Goal: Task Accomplishment & Management: Use online tool/utility

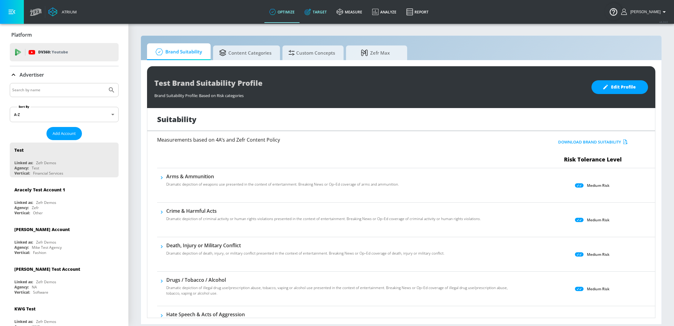
click at [319, 13] on link "Target" at bounding box center [315, 12] width 32 height 22
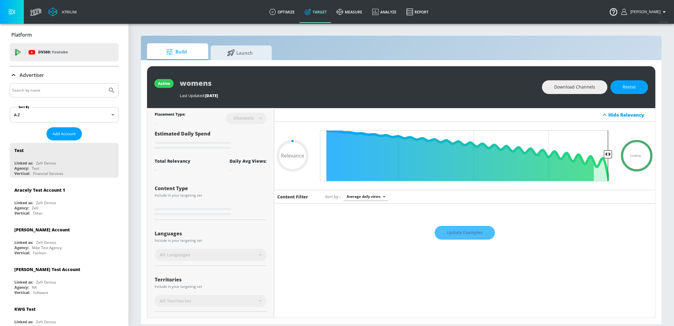
type input "0.05"
click at [40, 89] on input "Search by name" at bounding box center [58, 90] width 93 height 8
type input "spinm"
type input "0.6"
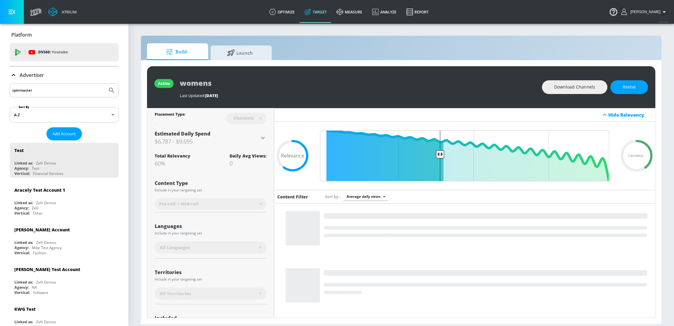
type input "spinmaster"
click at [105, 84] on button "Submit Search" at bounding box center [111, 90] width 13 height 13
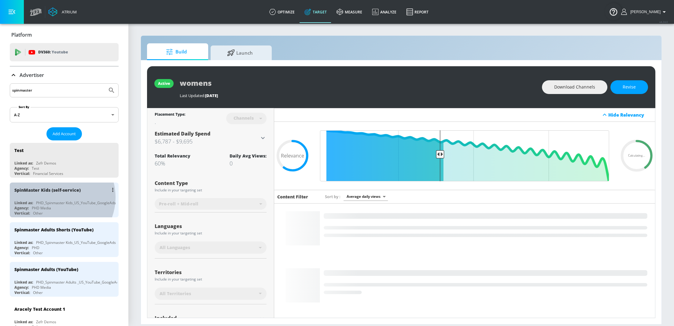
click at [56, 197] on div "SpinMaster Kids (self-service) Linked as: PHD_Spinmaster Kids_US_YouTube_Google…" at bounding box center [64, 200] width 109 height 35
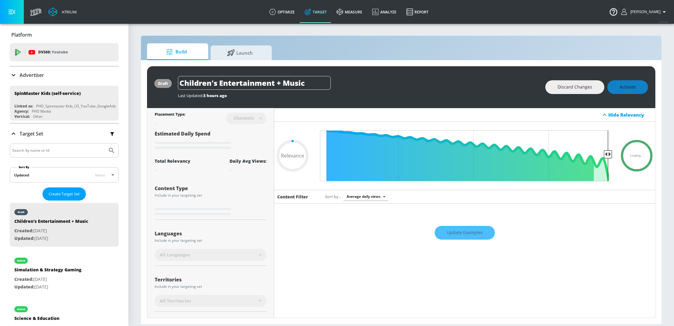
type input "0.7"
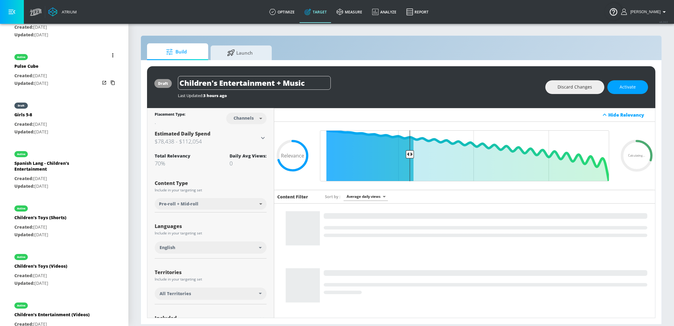
scroll to position [352, 0]
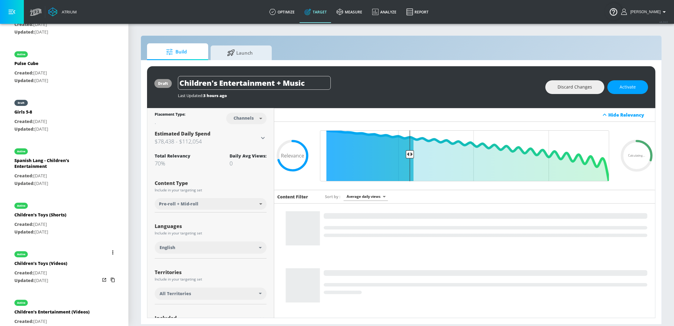
click at [38, 256] on div "active" at bounding box center [40, 252] width 53 height 15
type input "Children's Toys (Videos)"
type input "videos"
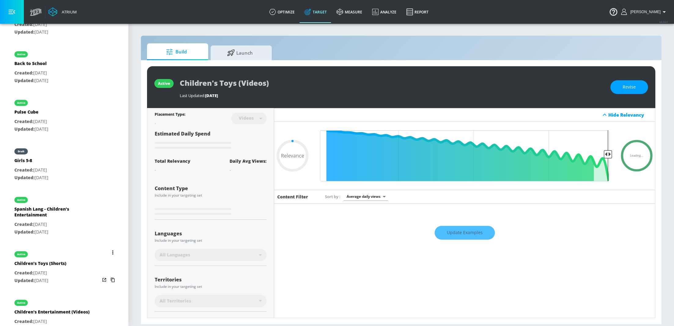
type input "0.7"
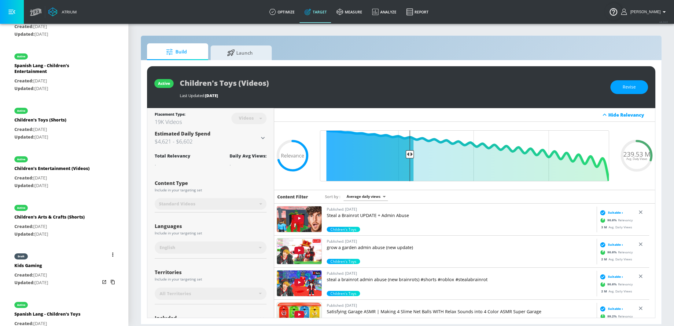
scroll to position [499, 0]
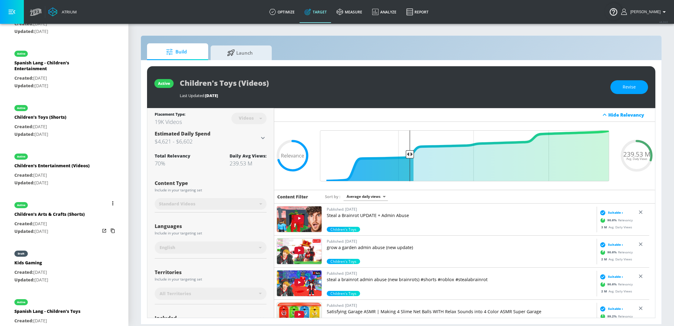
click at [55, 218] on div "Children's Arts & Crafts (Shorts)" at bounding box center [49, 215] width 70 height 9
type input "Children's Arts & Crafts (Shorts)"
type input "channels"
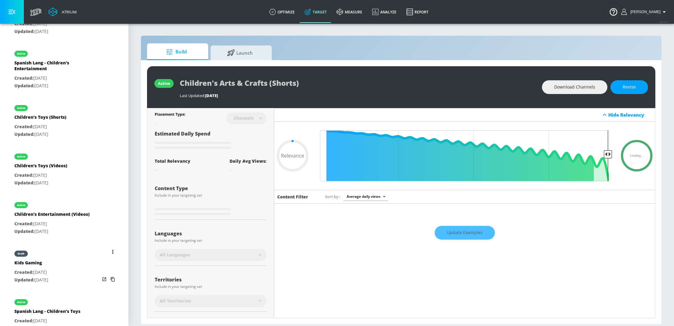
type input "0.6"
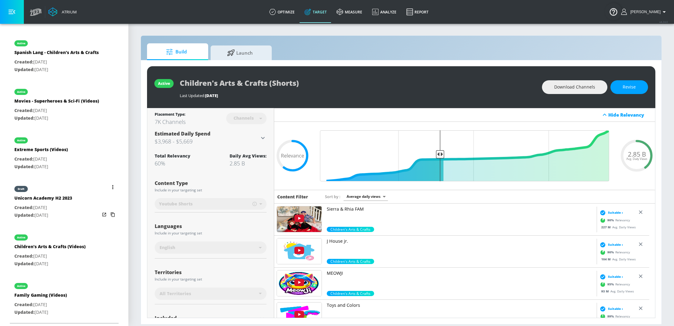
scroll to position [821, 0]
click at [67, 287] on div "active Family Gaming (Videos) Created: Feb. 08, 2023 Updated: Mar. 20, 2023" at bounding box center [64, 299] width 109 height 44
type input "Family Gaming (Videos)"
type input "videos"
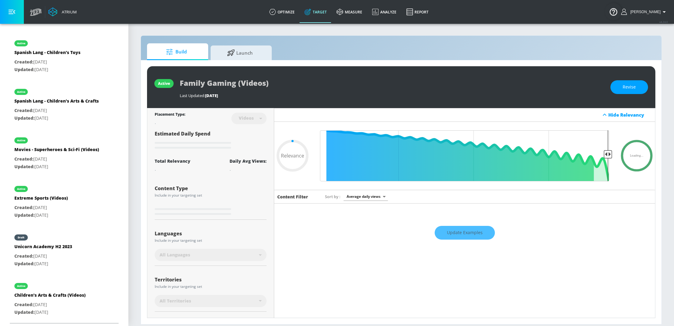
type input "0.42"
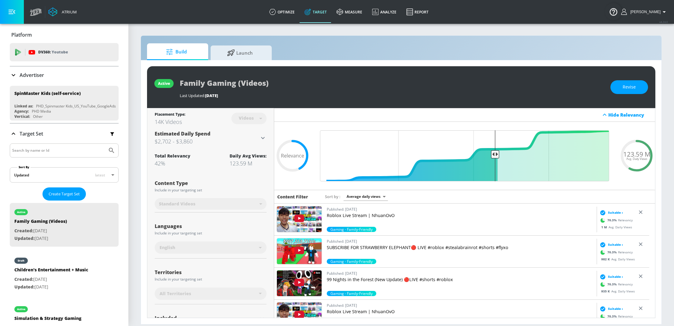
click at [23, 71] on div "Advertiser" at bounding box center [64, 75] width 109 height 17
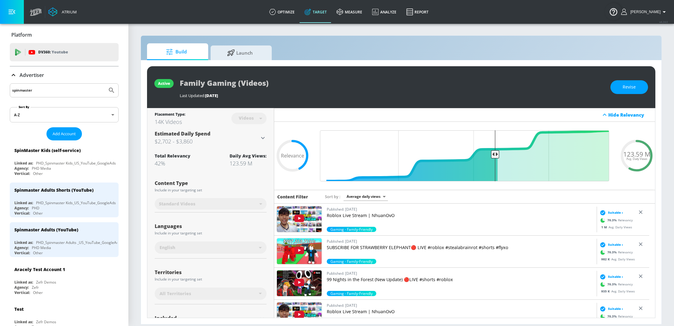
click at [58, 87] on input "spinmaster" at bounding box center [58, 90] width 93 height 8
click at [68, 134] on span "Add Account" at bounding box center [64, 133] width 23 height 7
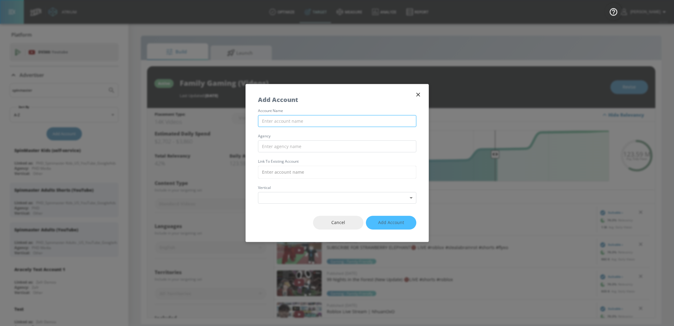
click at [316, 117] on input "text" at bounding box center [337, 121] width 158 height 12
type input "Save the Children - Involved Media (Youtube)"
click at [288, 141] on input "text" at bounding box center [337, 147] width 158 height 12
type input "Involved Media"
click at [296, 166] on input "text" at bounding box center [337, 172] width 158 height 13
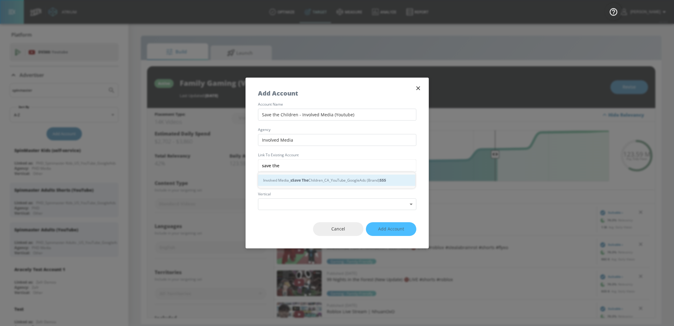
click at [311, 180] on div "Involved Media_ s Save The Children_CA_YouTube_GoogleAds (Brand) S S S" at bounding box center [336, 180] width 157 height 11
type input "Involved Media_Save The Children_CA_YouTube_GoogleAds (Brand)"
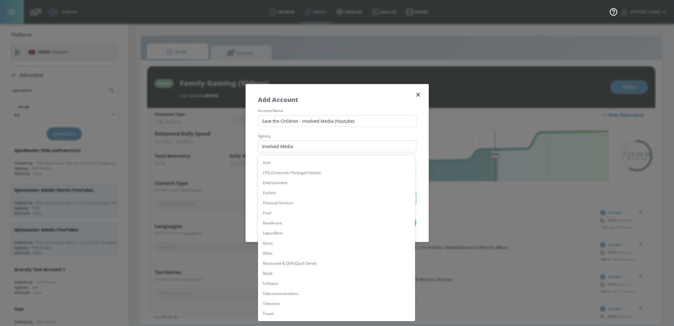
click at [331, 199] on body "Atrium optimize Target measure Analyze Report optimize Target measure Analyze R…" at bounding box center [337, 163] width 674 height 326
click at [291, 255] on li "Other" at bounding box center [336, 253] width 157 height 10
type input "[object Object]"
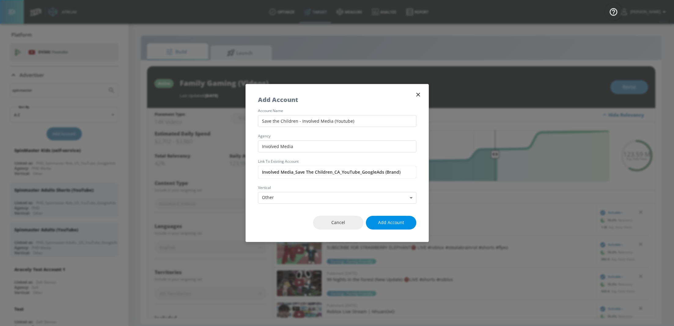
click at [399, 221] on span "Add Account" at bounding box center [391, 223] width 26 height 8
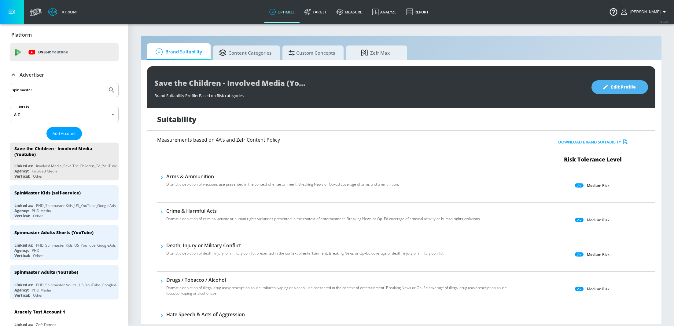
click at [613, 86] on span "Edit Profile" at bounding box center [620, 87] width 32 height 8
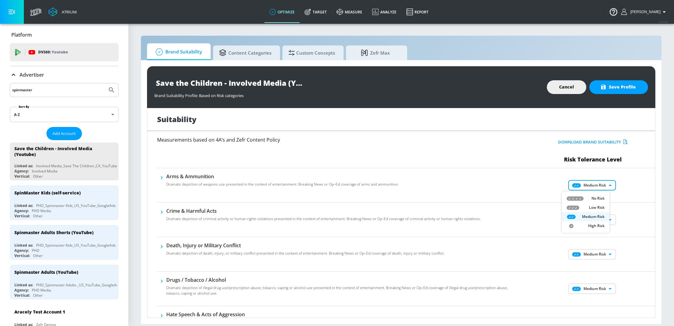
click at [579, 185] on body "Atrium optimize Target measure Analyze Report optimize Target measure Analyze R…" at bounding box center [337, 163] width 674 height 326
click at [587, 204] on li "Low Risk" at bounding box center [586, 207] width 48 height 9
type input "LOW"
click at [592, 222] on body "Atrium optimize Target measure Analyze Report optimize Target measure Analyze R…" at bounding box center [337, 163] width 674 height 326
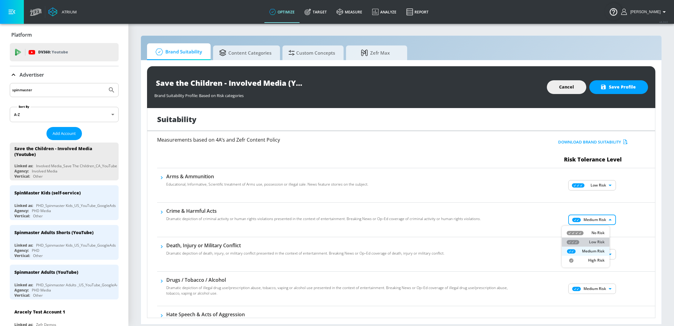
click at [592, 241] on p "Low Risk" at bounding box center [597, 243] width 16 height 6
type input "LOW"
click at [589, 259] on body "Atrium optimize Target measure Analyze Report optimize Target measure Analyze R…" at bounding box center [337, 163] width 674 height 326
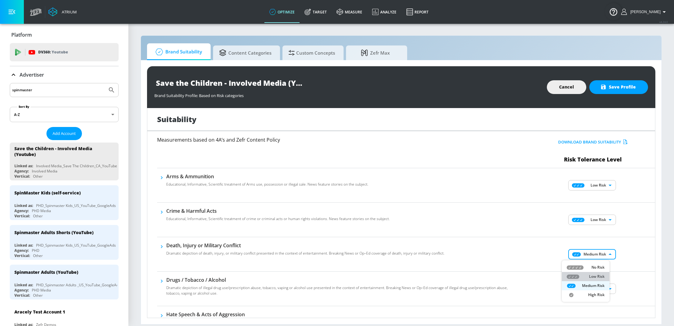
click at [595, 277] on p "Low Risk" at bounding box center [597, 277] width 16 height 6
type input "LOW"
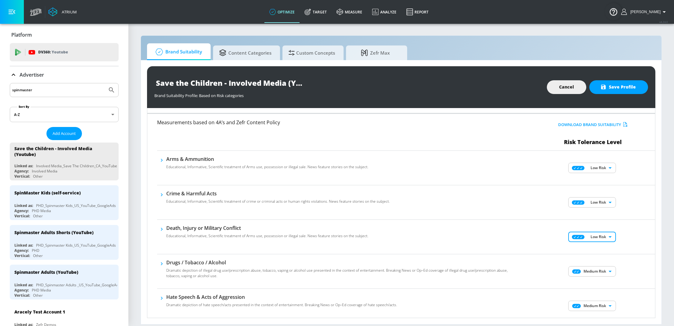
scroll to position [73, 0]
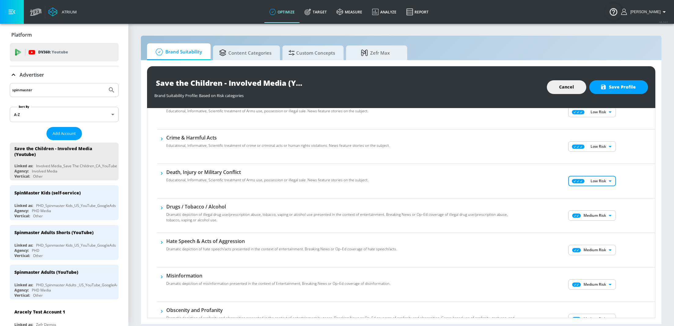
click at [598, 215] on body "Atrium optimize Target measure Analyze Report optimize Target measure Analyze R…" at bounding box center [337, 163] width 674 height 326
click at [596, 239] on p "Low Risk" at bounding box center [597, 239] width 16 height 6
type input "LOW"
click at [591, 247] on body "Atrium optimize Target measure Analyze Report optimize Target measure Analyze R…" at bounding box center [337, 163] width 674 height 326
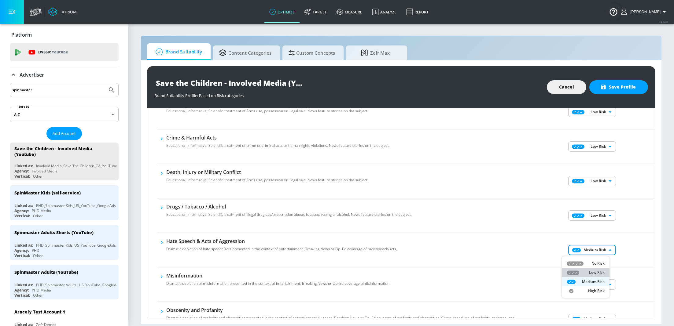
click at [598, 273] on p "Low Risk" at bounding box center [597, 273] width 16 height 6
type input "LOW"
click at [602, 286] on body "Atrium optimize Target measure Analyze Report optimize Target measure Analyze R…" at bounding box center [337, 163] width 674 height 326
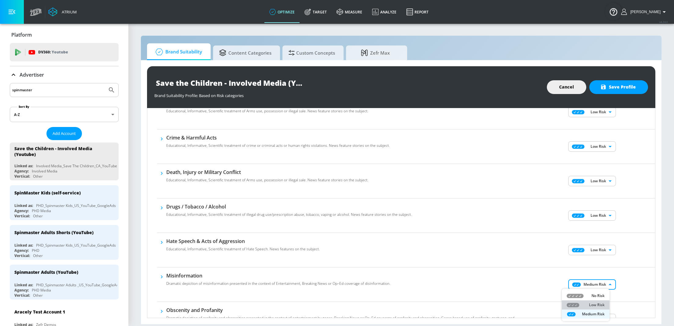
click at [592, 302] on li "Low Risk" at bounding box center [586, 305] width 48 height 9
type input "LOW"
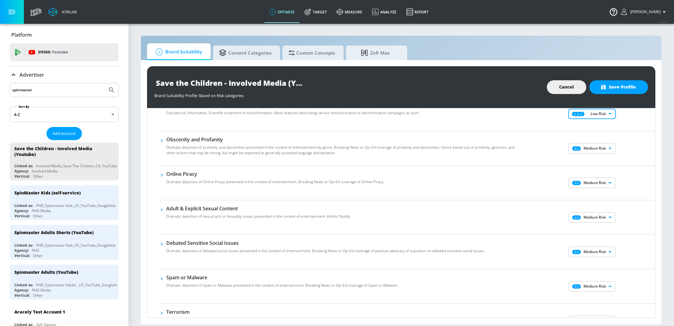
scroll to position [227, 0]
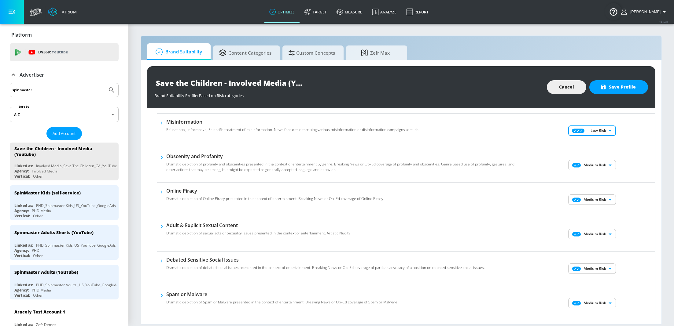
click at [588, 167] on body "Atrium optimize Target measure Analyze Report optimize Target measure Analyze R…" at bounding box center [337, 163] width 674 height 326
click at [594, 190] on p "Low Risk" at bounding box center [597, 188] width 16 height 6
type input "LOW"
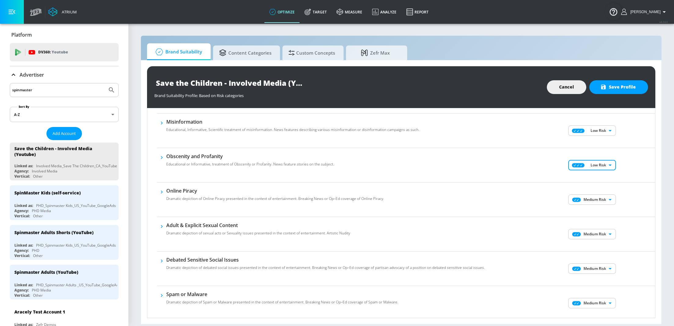
click at [594, 203] on body "Atrium optimize Target measure Analyze Report optimize Target measure Analyze R…" at bounding box center [337, 163] width 674 height 326
click at [593, 224] on p "Low Risk" at bounding box center [597, 223] width 16 height 6
type input "LOW"
click at [592, 233] on body "Atrium optimize Target measure Analyze Report optimize Target measure Analyze R…" at bounding box center [337, 163] width 674 height 326
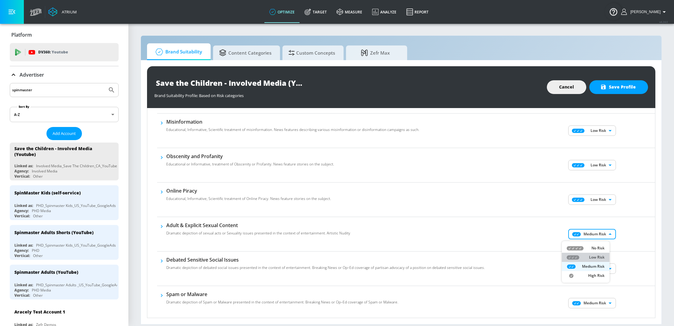
click at [596, 255] on p "Low Risk" at bounding box center [597, 258] width 16 height 6
type input "LOW"
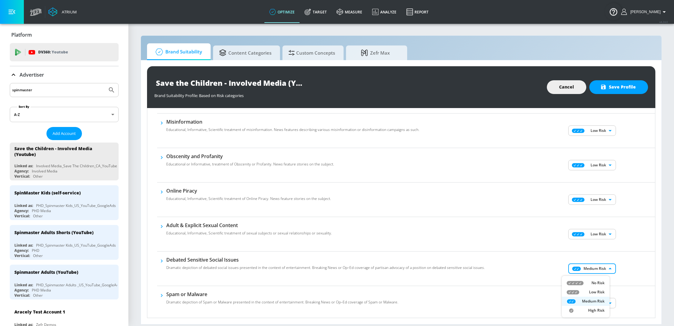
click at [593, 272] on body "Atrium optimize Target measure Analyze Report optimize Target measure Analyze R…" at bounding box center [337, 163] width 674 height 326
click at [599, 294] on p "Low Risk" at bounding box center [597, 293] width 16 height 6
type input "LOW"
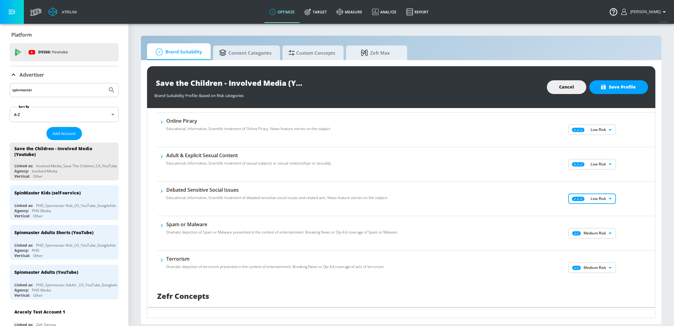
scroll to position [304, 0]
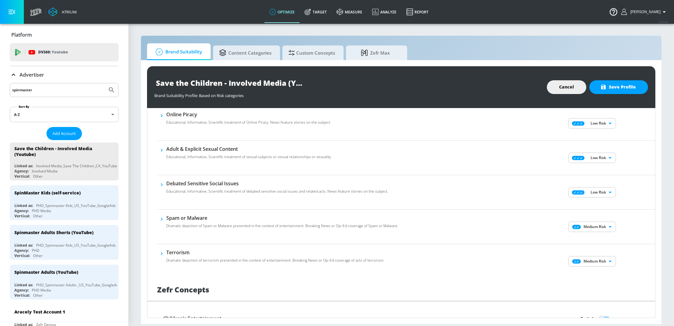
click at [592, 236] on div "Medium Risk MEDIUM ​" at bounding box center [592, 227] width 124 height 24
click at [592, 230] on body "Atrium optimize Target measure Analyze Report optimize Target measure Analyze R…" at bounding box center [337, 163] width 674 height 326
click at [595, 253] on p "Low Risk" at bounding box center [597, 251] width 16 height 6
type input "LOW"
click at [596, 265] on body "Atrium optimize Target measure Analyze Report optimize Target measure Analyze R…" at bounding box center [337, 163] width 674 height 326
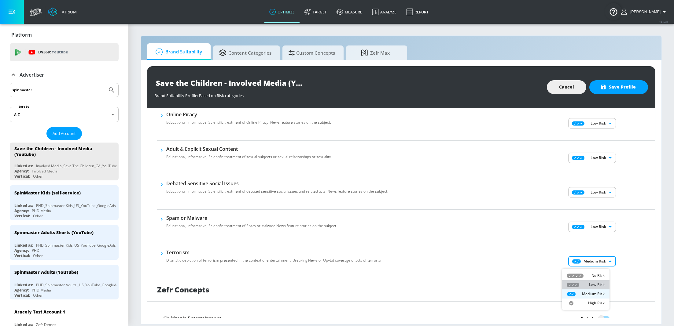
click at [599, 282] on p "Low Risk" at bounding box center [597, 285] width 16 height 6
type input "LOW"
click at [616, 270] on div "Low Risk LOW ​" at bounding box center [592, 261] width 124 height 24
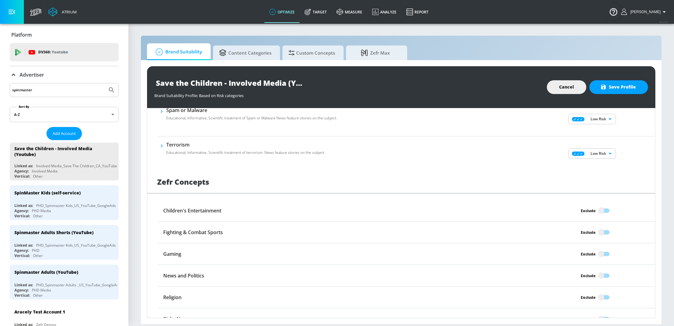
scroll to position [427, 0]
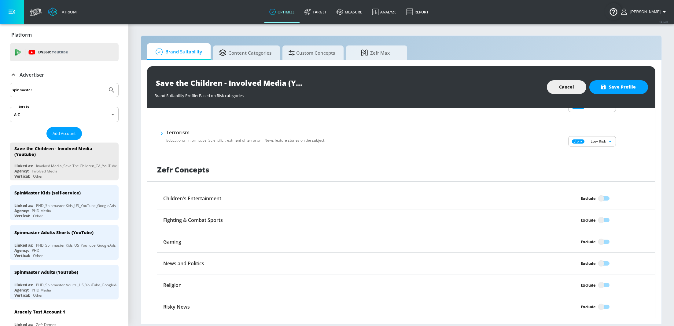
drag, startPoint x: 596, startPoint y: 198, endPoint x: 597, endPoint y: 209, distance: 11.5
click at [596, 198] on input "Exclude" at bounding box center [601, 199] width 35 height 12
checkbox input "true"
drag, startPoint x: 598, startPoint y: 216, endPoint x: 597, endPoint y: 221, distance: 4.3
click at [597, 218] on input "Exclude" at bounding box center [601, 221] width 35 height 12
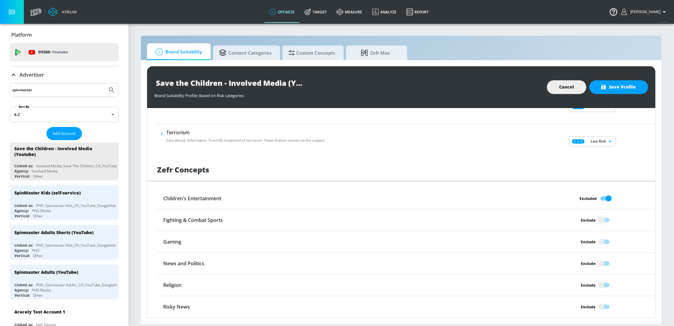
checkbox input "true"
click at [593, 244] on input "Exclude" at bounding box center [601, 242] width 35 height 12
checkbox input "true"
click at [597, 263] on input "Exclude" at bounding box center [601, 264] width 35 height 12
checkbox input "true"
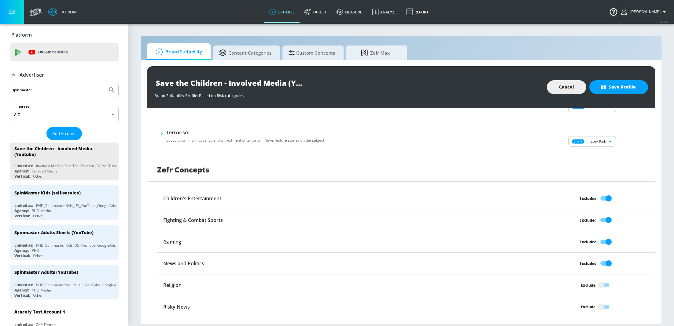
click at [599, 277] on div "Religion Exclude" at bounding box center [406, 286] width 498 height 22
click at [598, 282] on input "Exclude" at bounding box center [601, 286] width 35 height 12
checkbox input "true"
click at [596, 310] on input "Exclude" at bounding box center [601, 307] width 35 height 12
checkbox input "true"
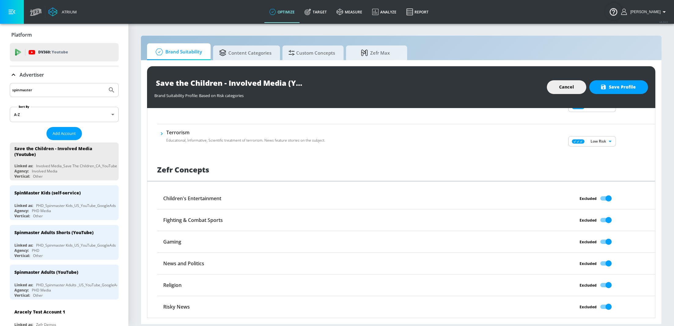
click at [643, 95] on div "Save the Children - Involved Media (Youtube) Brand Suitability Profile Brand Su…" at bounding box center [401, 87] width 508 height 42
click at [619, 91] on button "Save Profile" at bounding box center [618, 87] width 59 height 14
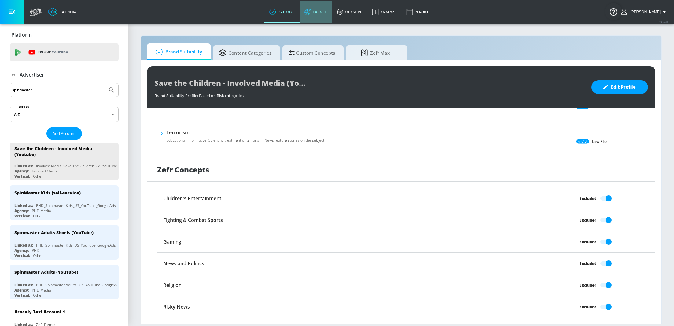
click at [311, 14] on icon at bounding box center [307, 12] width 7 height 7
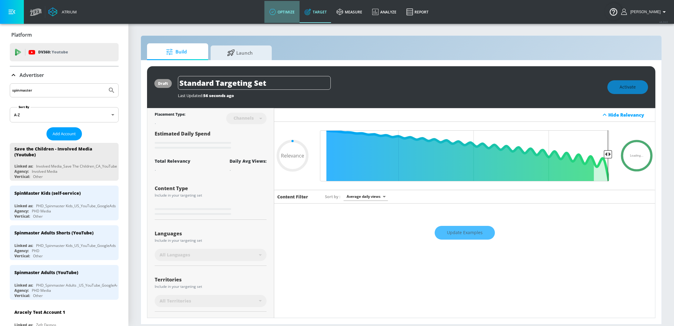
click at [285, 13] on link "optimize" at bounding box center [281, 12] width 35 height 22
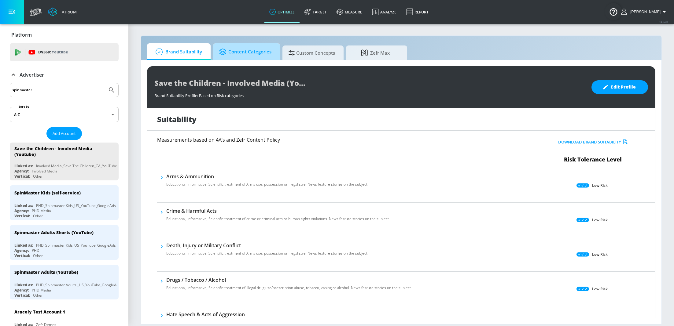
click at [242, 53] on span "Content Categories" at bounding box center [245, 52] width 52 height 15
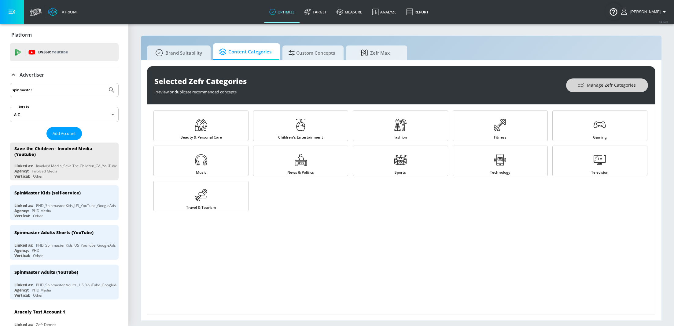
click at [601, 84] on span "Manage Zefr Categories" at bounding box center [606, 86] width 57 height 8
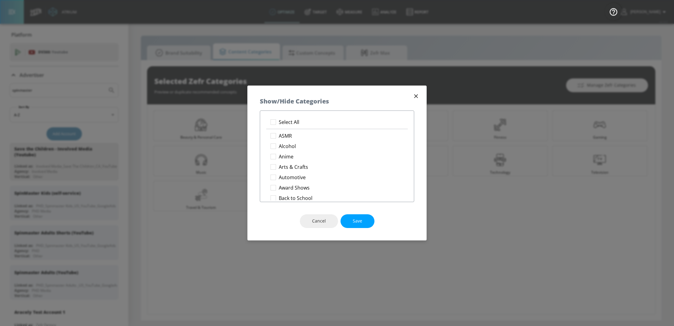
click at [313, 115] on div "Select All ASMR Alcohol Anime Arts & Crafts Automotive Award Shows Back to Scho…" at bounding box center [337, 157] width 154 height 92
click at [312, 120] on li "Select All" at bounding box center [336, 122] width 141 height 10
checkbox input "true"
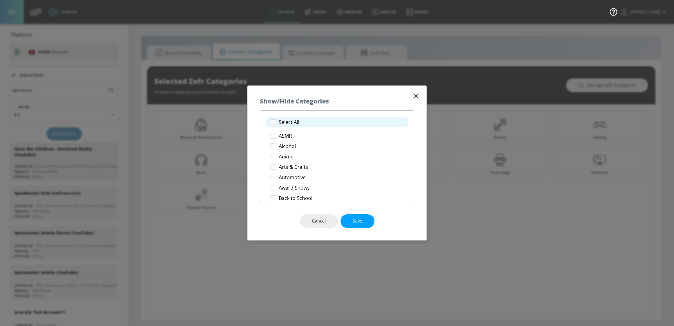
checkbox input "true"
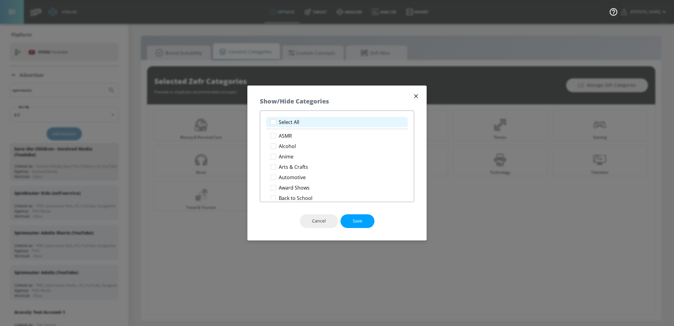
checkbox input "true"
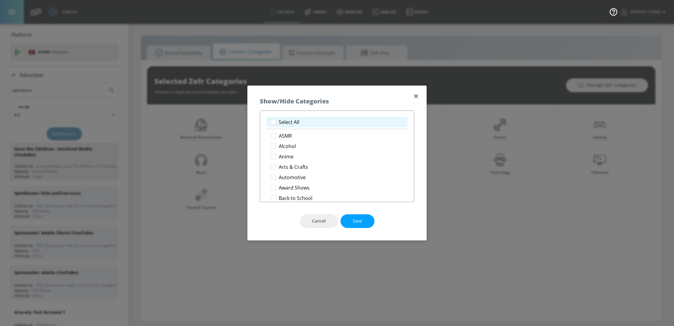
checkbox input "true"
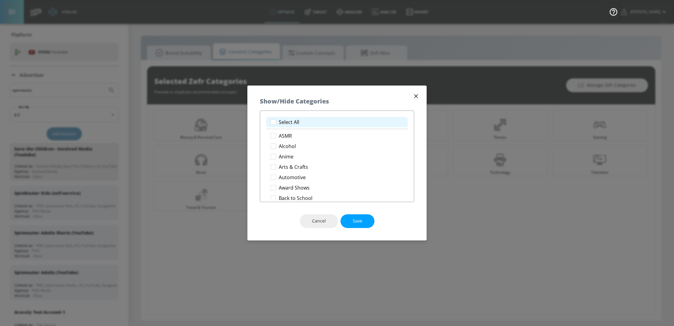
checkbox input "true"
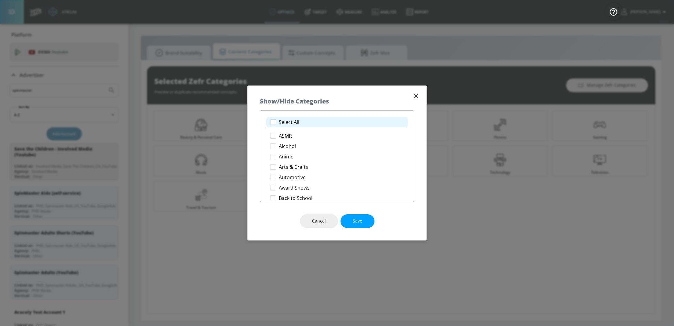
checkbox input "true"
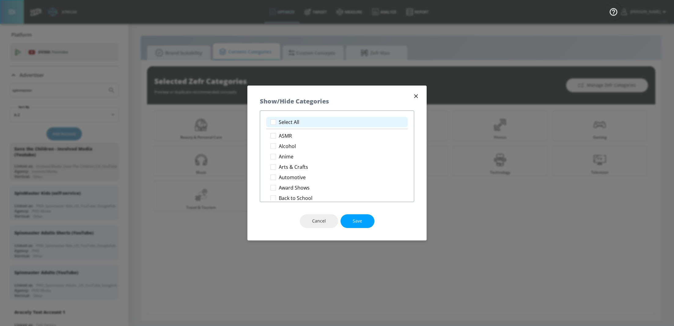
checkbox input "true"
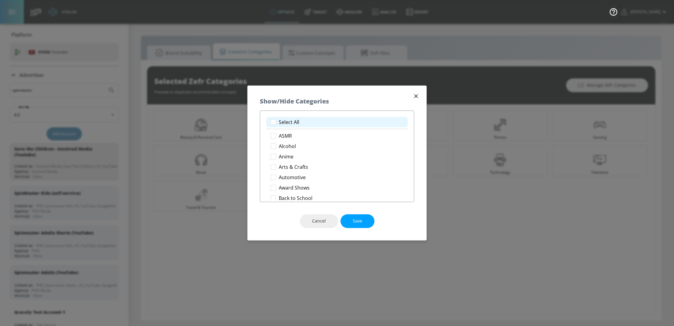
checkbox input "true"
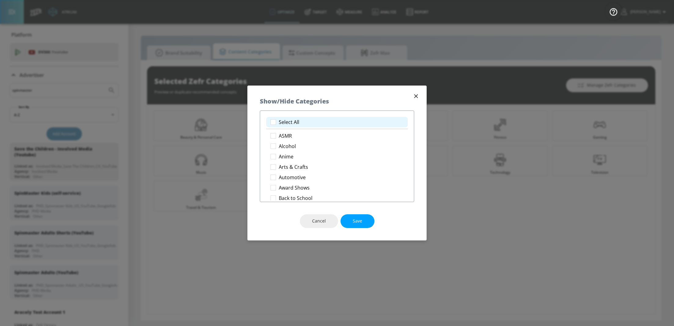
checkbox input "true"
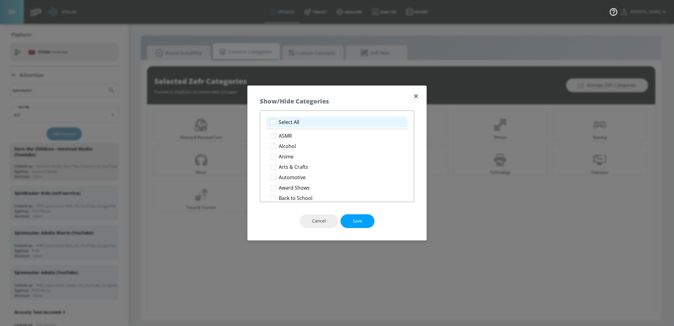
checkbox input "true"
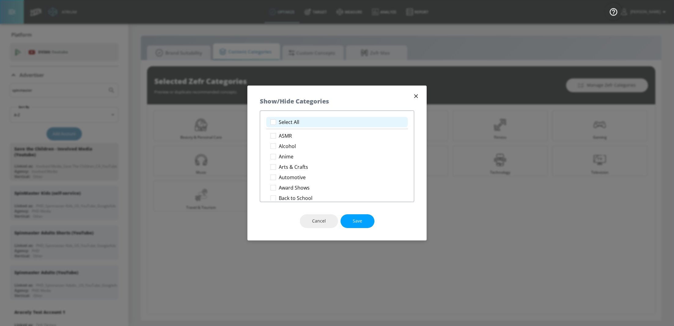
checkbox input "true"
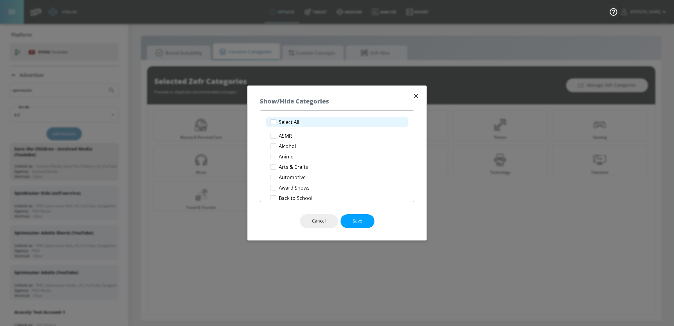
checkbox input "true"
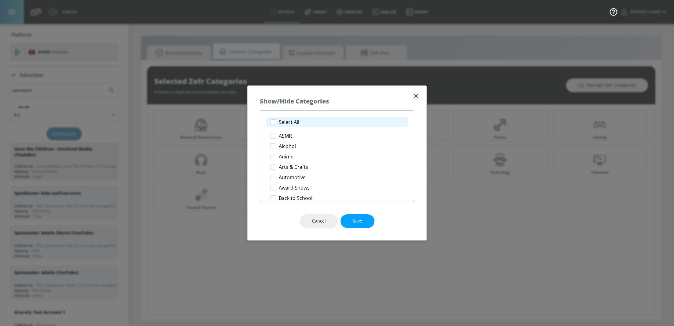
checkbox input "true"
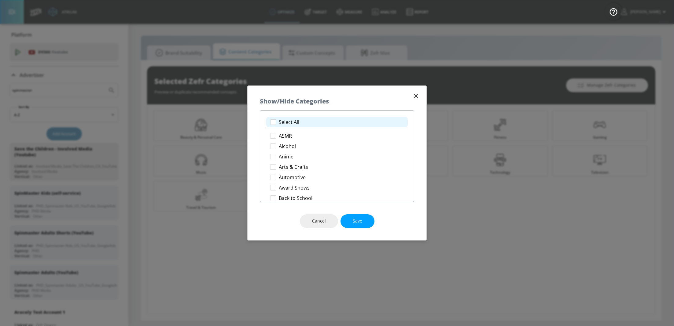
checkbox input "true"
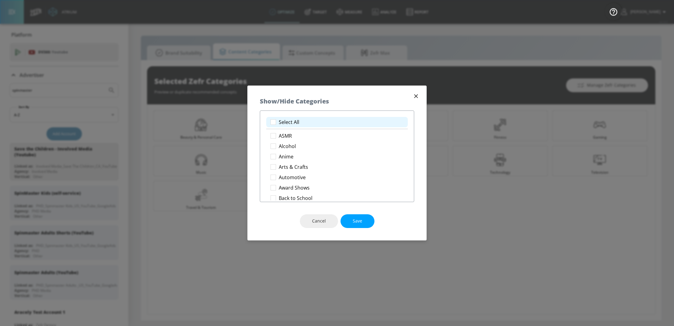
checkbox input "true"
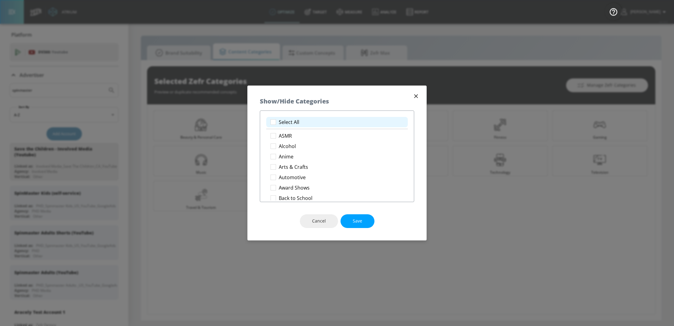
checkbox input "true"
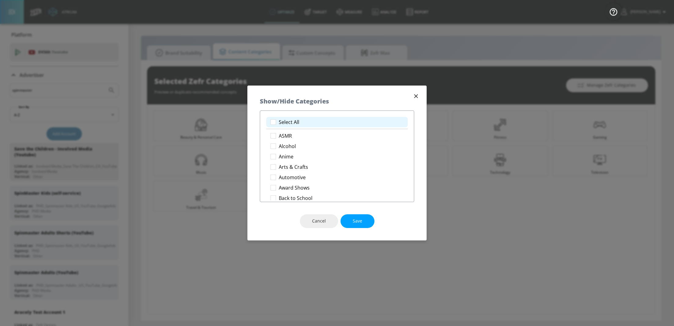
checkbox input "true"
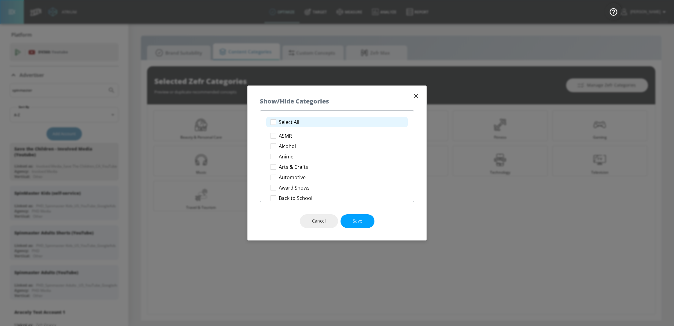
checkbox input "true"
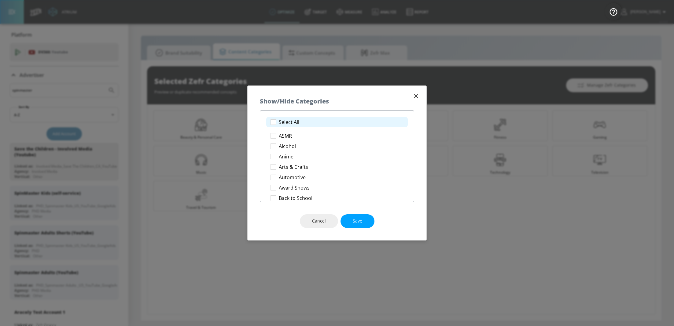
checkbox input "true"
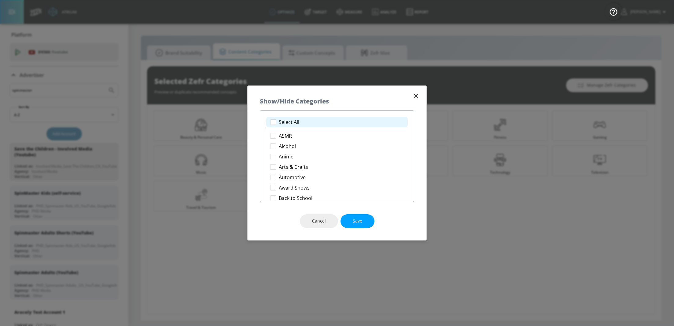
checkbox input "true"
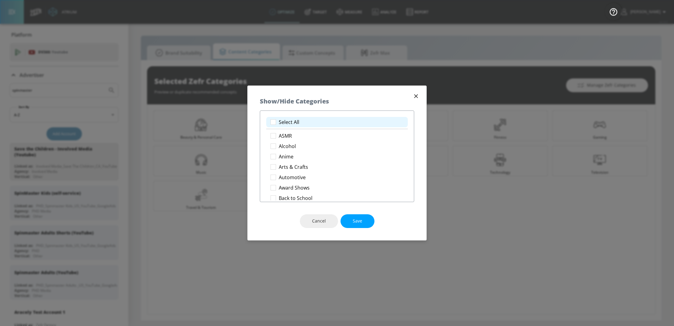
checkbox input "true"
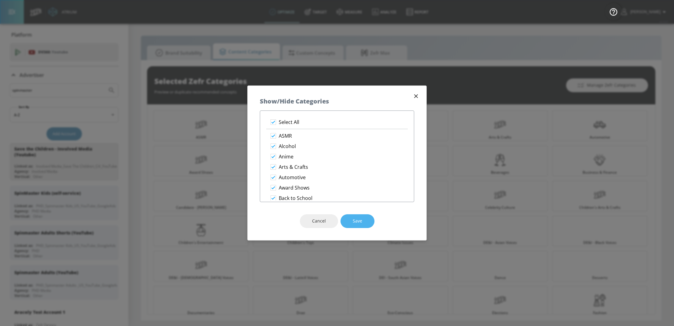
click at [356, 227] on button "Save" at bounding box center [357, 222] width 34 height 14
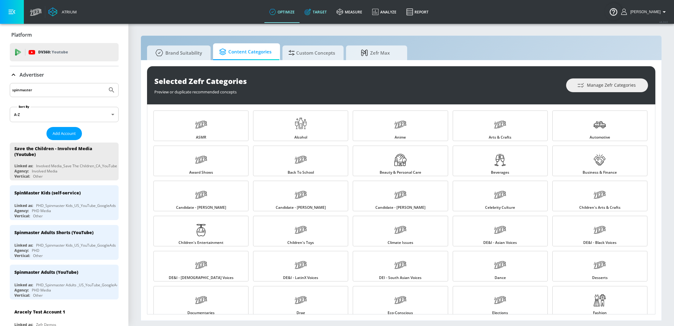
click at [311, 13] on icon at bounding box center [307, 12] width 7 height 7
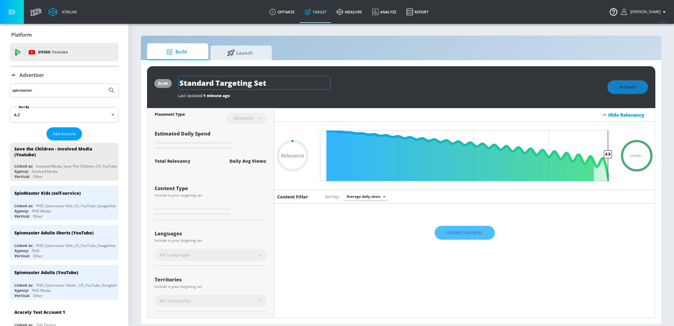
click at [267, 83] on input "Standard Targeting Set" at bounding box center [254, 83] width 153 height 14
type input "0.6"
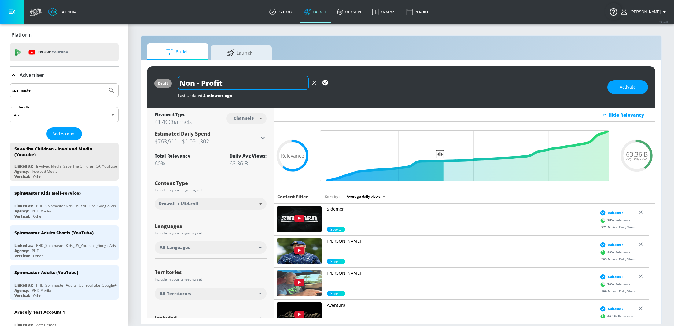
type input "Non - Profit"
click at [325, 84] on icon "button" at bounding box center [325, 82] width 7 height 7
click at [244, 250] on div "All Languages" at bounding box center [209, 248] width 99 height 6
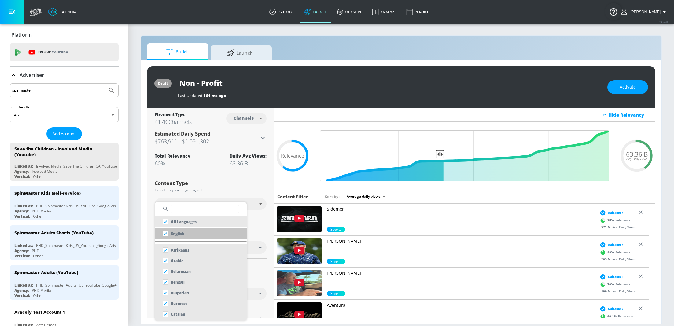
click at [168, 236] on input "checkbox" at bounding box center [165, 233] width 11 height 11
checkbox input "true"
checkbox input "false"
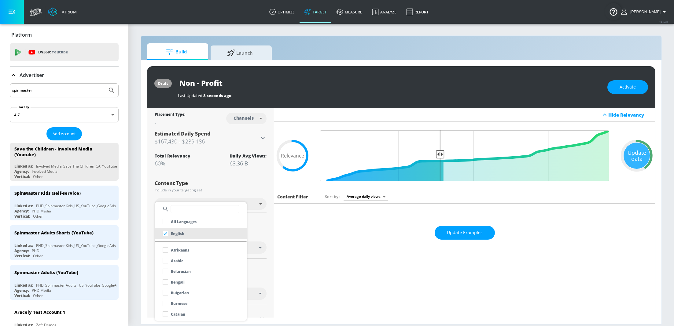
click at [262, 234] on div at bounding box center [337, 163] width 674 height 326
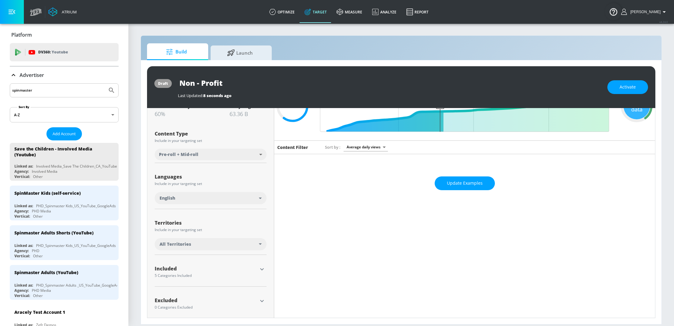
scroll to position [56, 0]
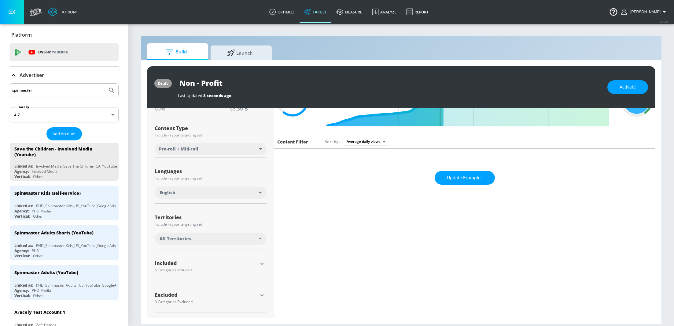
click at [266, 264] on div "Placement Type: Channels channels ​ Estimated Daily Spend $167,430 - $239,186 A…" at bounding box center [210, 185] width 127 height 265
click at [261, 263] on icon "button" at bounding box center [262, 264] width 4 height 2
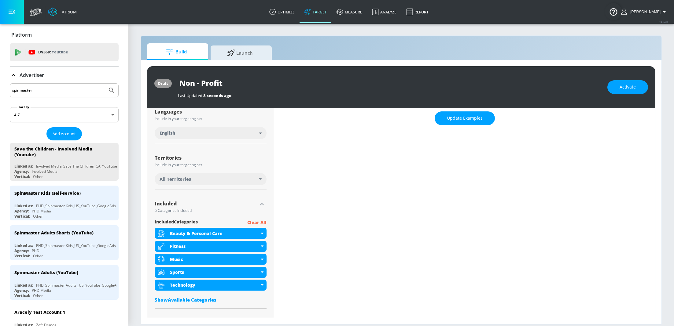
click at [257, 222] on p "Clear All" at bounding box center [256, 223] width 19 height 8
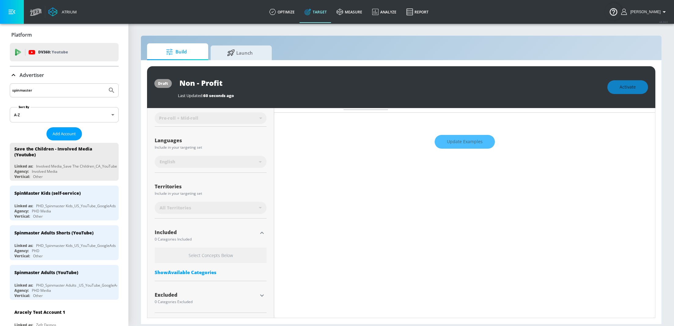
scroll to position [93, 0]
click at [194, 271] on div "Show Available Categories" at bounding box center [211, 273] width 112 height 6
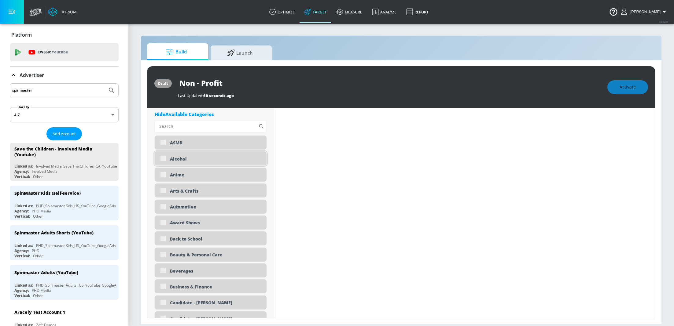
scroll to position [241, 0]
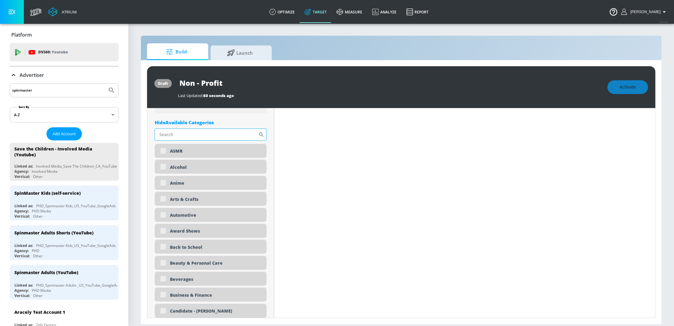
click at [216, 135] on input "Sort By" at bounding box center [207, 135] width 104 height 12
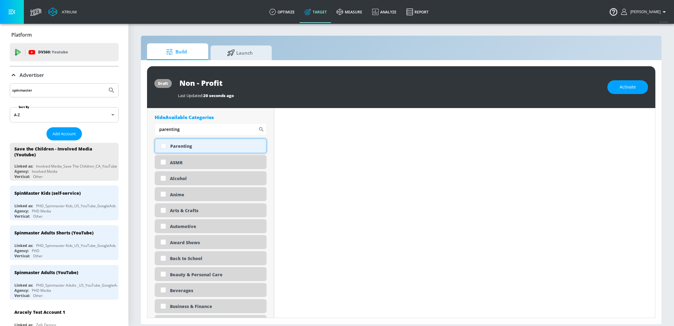
scroll to position [236, 0]
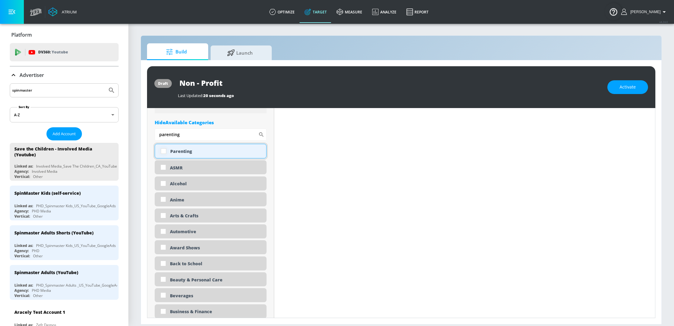
type input "parenting"
drag, startPoint x: 166, startPoint y: 153, endPoint x: 207, endPoint y: 168, distance: 43.2
click at [166, 153] on input "checkbox" at bounding box center [163, 151] width 11 height 11
checkbox input "true"
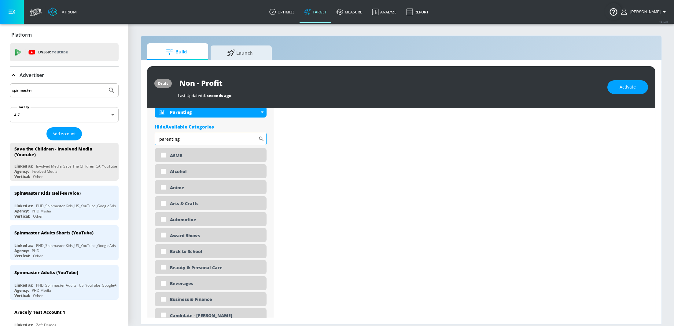
click at [190, 141] on input "parenting" at bounding box center [207, 139] width 104 height 12
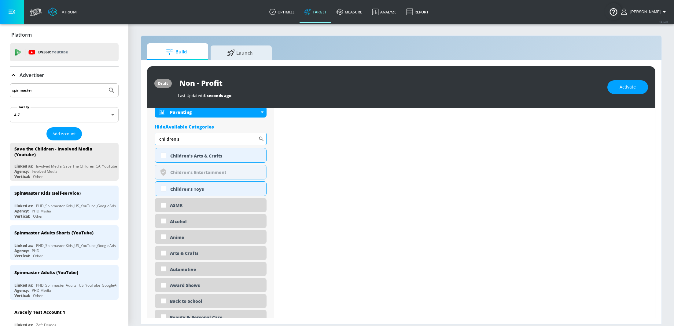
click at [191, 141] on input "children's" at bounding box center [207, 139] width 104 height 12
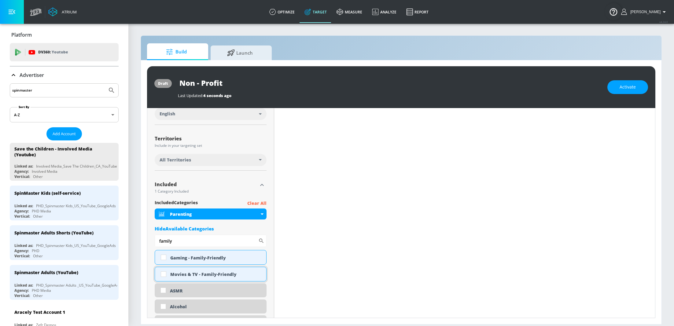
scroll to position [141, 0]
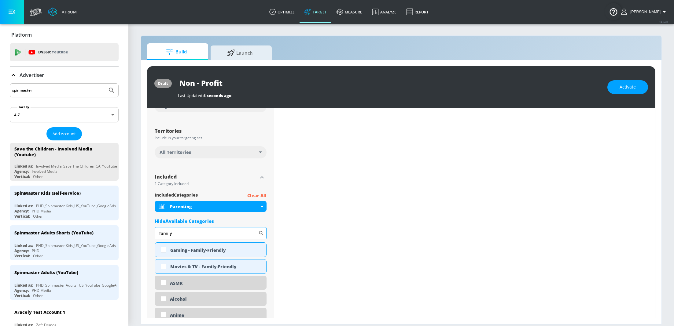
click at [176, 234] on input "family" at bounding box center [207, 233] width 104 height 12
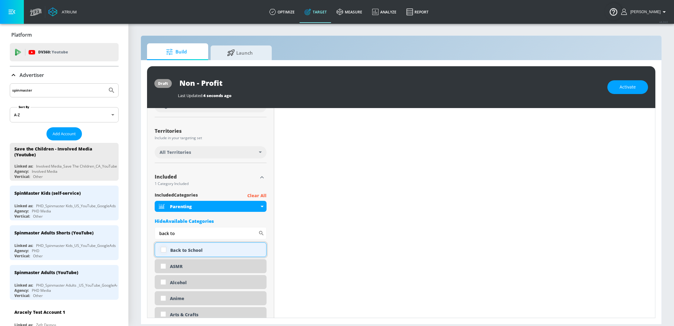
type input "back to"
click at [163, 252] on input "checkbox" at bounding box center [163, 249] width 11 height 11
checkbox input "true"
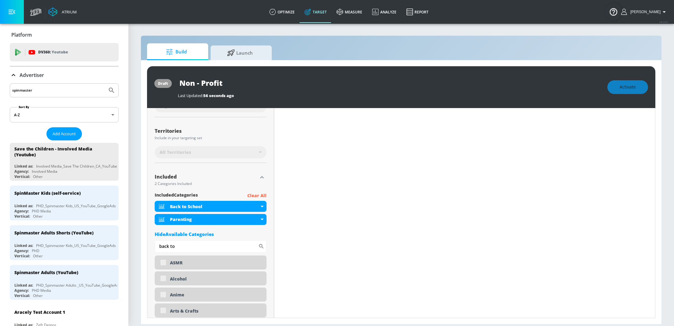
click at [195, 236] on div "Hide Available Categories" at bounding box center [211, 234] width 112 height 6
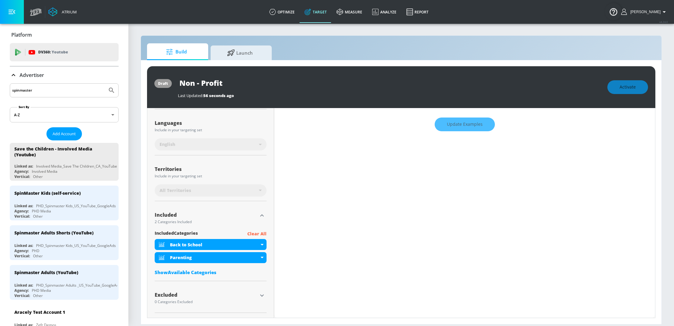
scroll to position [110, 0]
click at [195, 236] on span "included Categories" at bounding box center [176, 234] width 43 height 8
click at [196, 273] on div "Show Available Categories" at bounding box center [211, 273] width 112 height 6
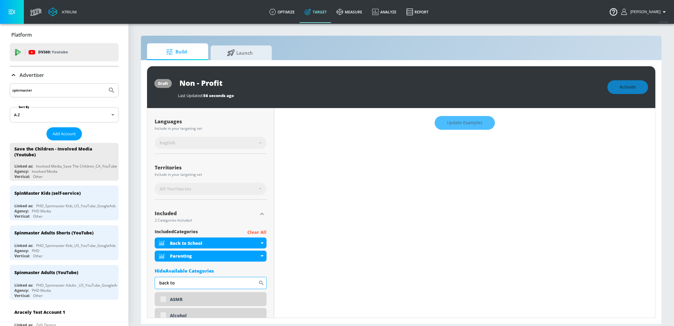
click at [196, 285] on input "back to" at bounding box center [207, 283] width 104 height 12
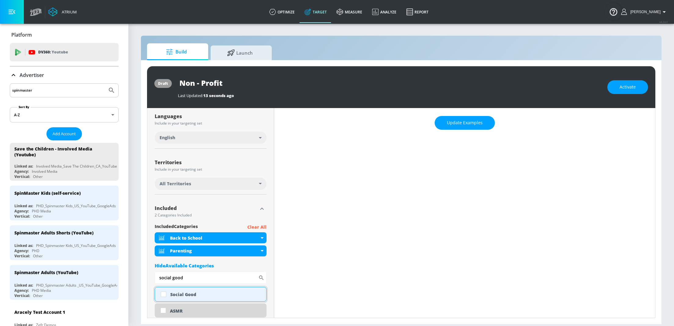
scroll to position [105, 0]
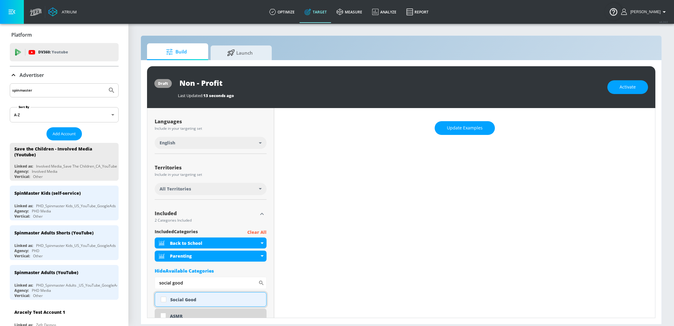
type input "social good"
click at [166, 302] on input "checkbox" at bounding box center [163, 299] width 11 height 11
checkbox input "true"
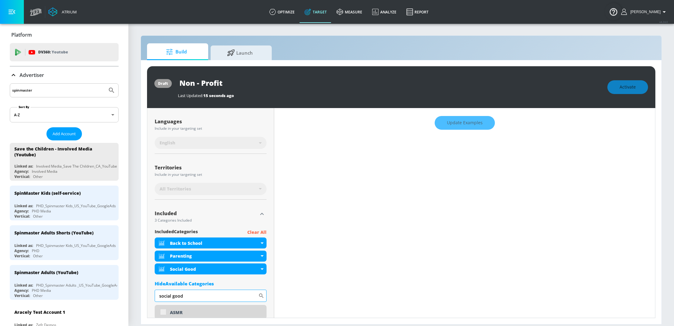
click at [189, 301] on input "social good" at bounding box center [207, 296] width 104 height 12
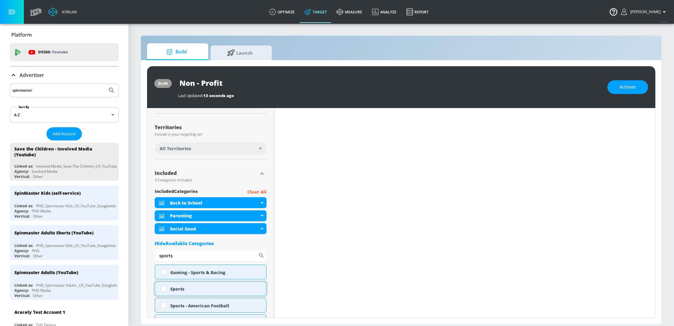
scroll to position [140, 0]
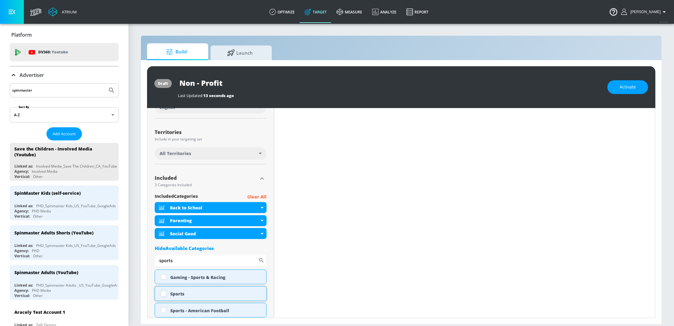
type input "sports"
click at [166, 295] on input "checkbox" at bounding box center [163, 293] width 11 height 11
checkbox input "true"
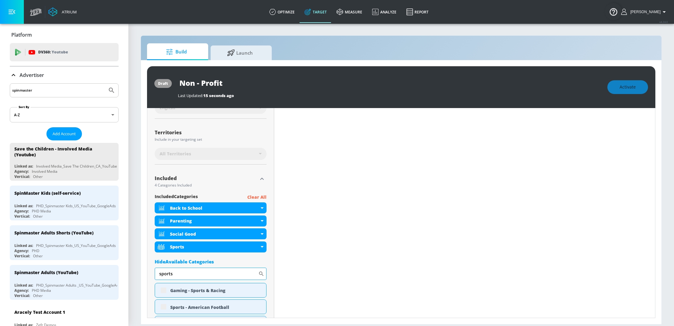
click at [192, 275] on input "sports" at bounding box center [207, 274] width 104 height 12
click at [192, 276] on input "sports" at bounding box center [207, 274] width 104 height 12
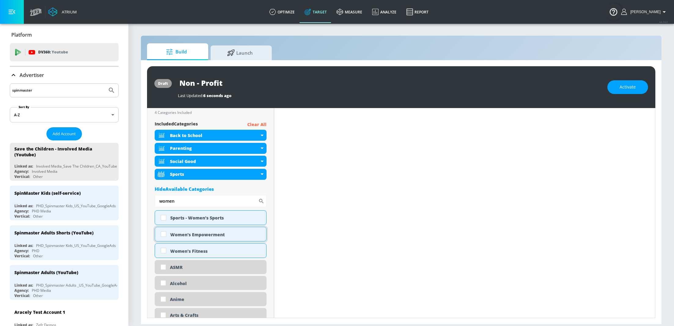
scroll to position [207, 0]
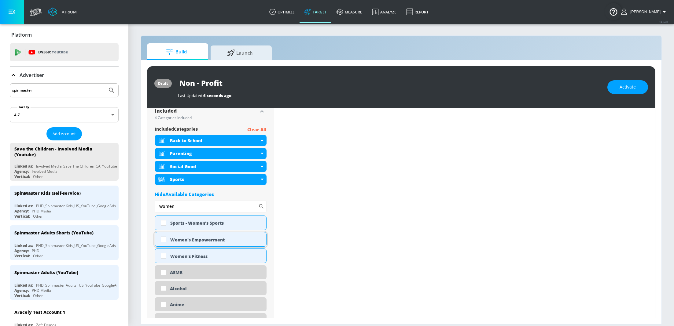
type input "women"
click at [166, 240] on input "checkbox" at bounding box center [163, 239] width 11 height 11
checkbox input "true"
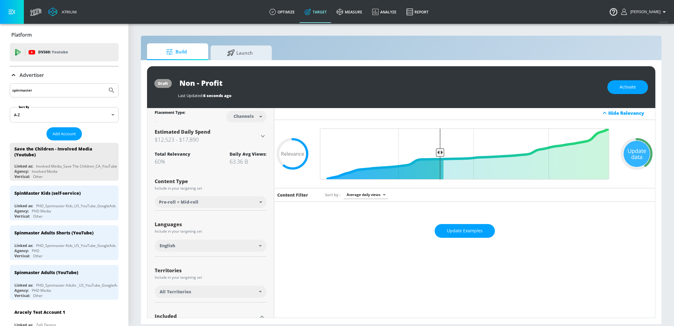
scroll to position [0, 0]
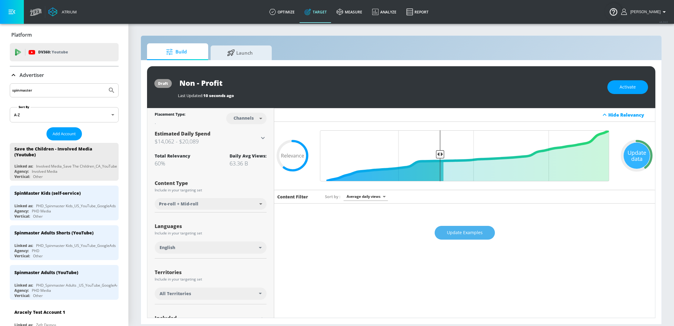
click at [462, 229] on button "Update Examples" at bounding box center [465, 233] width 60 height 14
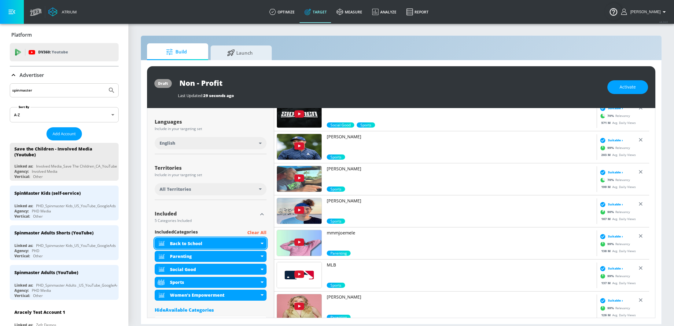
scroll to position [144, 0]
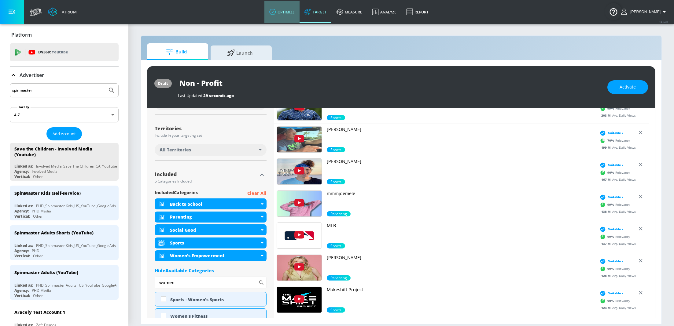
click at [295, 14] on link "optimize" at bounding box center [281, 12] width 35 height 22
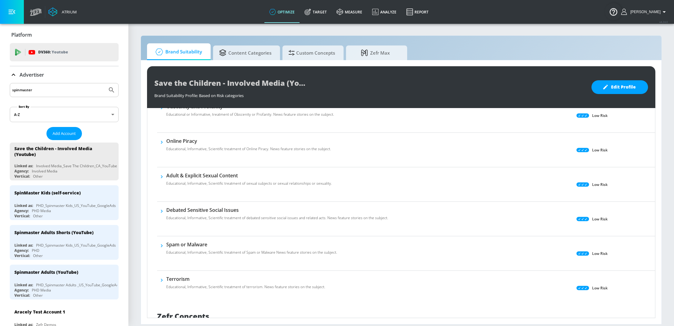
scroll to position [427, 0]
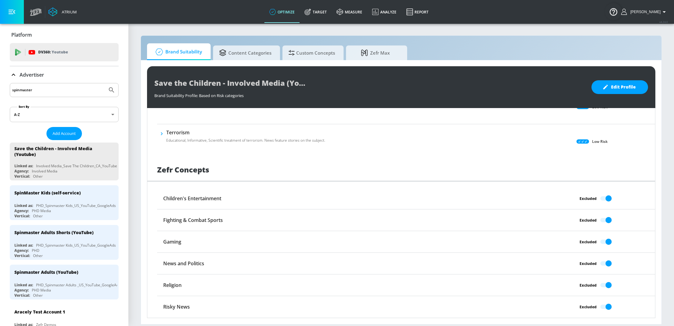
click at [601, 195] on div "Excluded" at bounding box center [592, 199] width 124 height 12
drag, startPoint x: 608, startPoint y: 75, endPoint x: 610, endPoint y: 86, distance: 10.6
click at [608, 76] on div "Save the Children - Involved Media (Youtube) Brand Suitability Profile Brand Su…" at bounding box center [401, 87] width 508 height 42
click at [611, 89] on span "Edit Profile" at bounding box center [620, 87] width 32 height 8
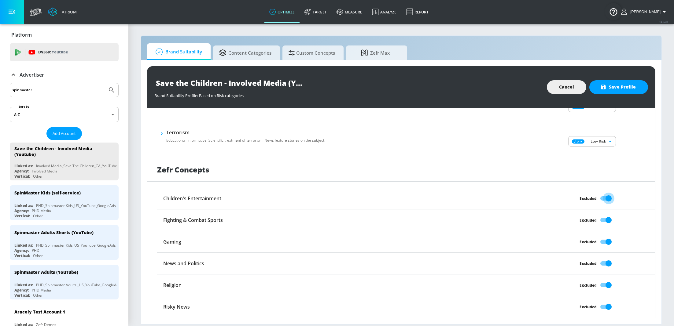
click at [600, 200] on input "Excluded" at bounding box center [608, 199] width 35 height 12
checkbox input "false"
click at [631, 92] on button "Save Profile" at bounding box center [618, 87] width 59 height 14
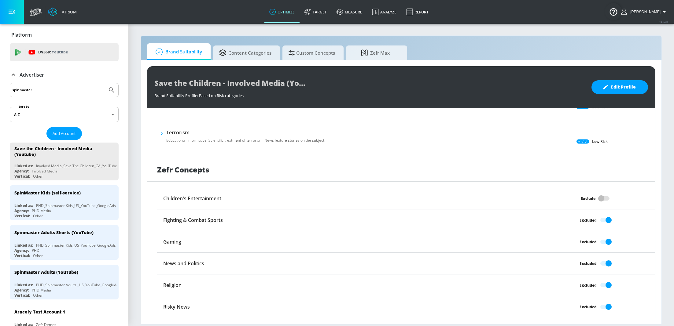
click at [317, 20] on link "Target" at bounding box center [315, 12] width 32 height 22
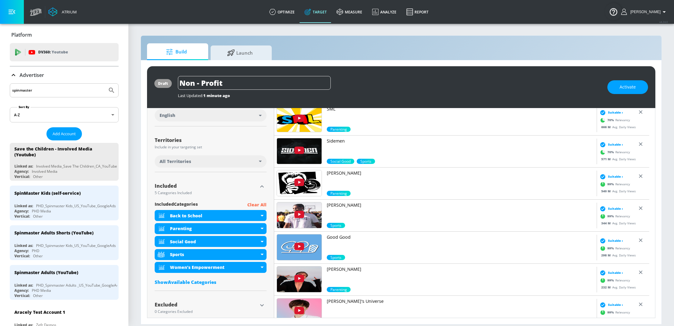
scroll to position [143, 0]
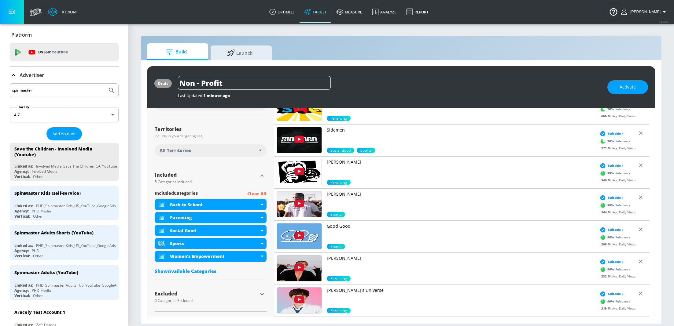
click at [209, 273] on div "Show Available Categories" at bounding box center [211, 271] width 112 height 6
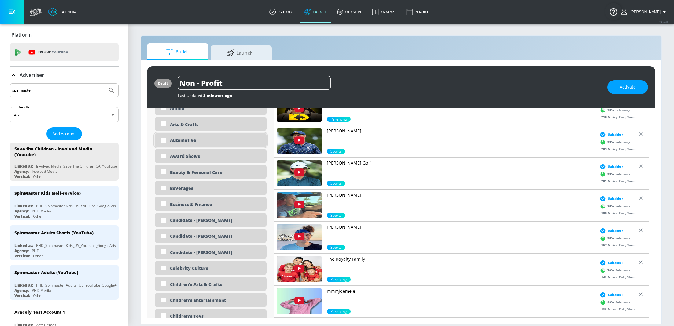
scroll to position [192, 0]
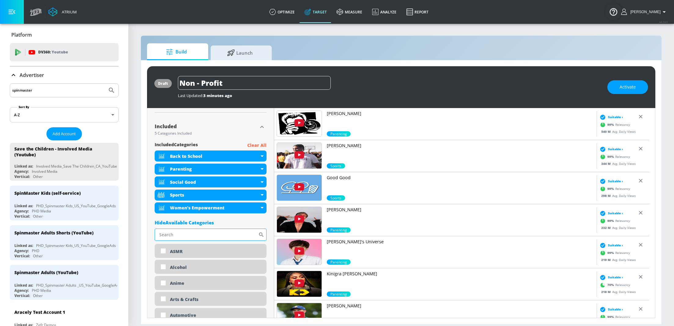
click at [224, 240] on input "Sort By" at bounding box center [207, 235] width 104 height 12
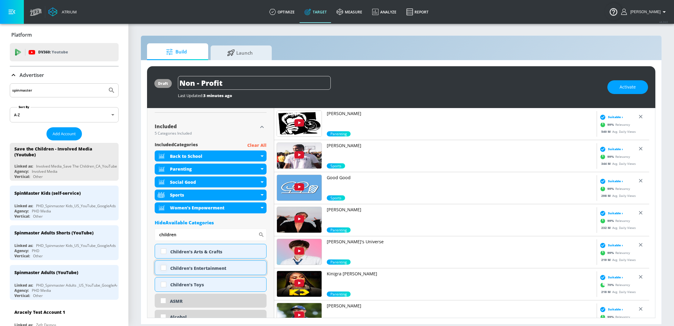
type input "children"
click at [160, 270] on input "checkbox" at bounding box center [163, 267] width 11 height 11
checkbox input "true"
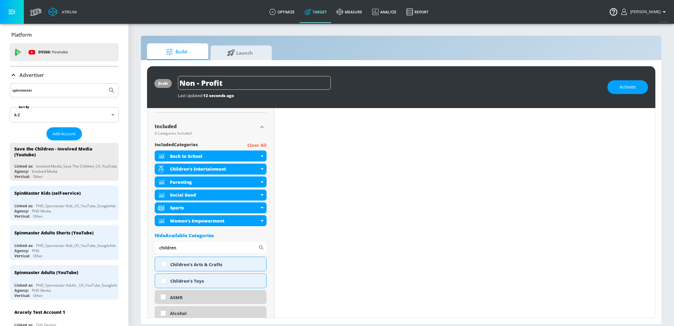
click at [260, 235] on div "Hide Available Categories" at bounding box center [211, 236] width 112 height 6
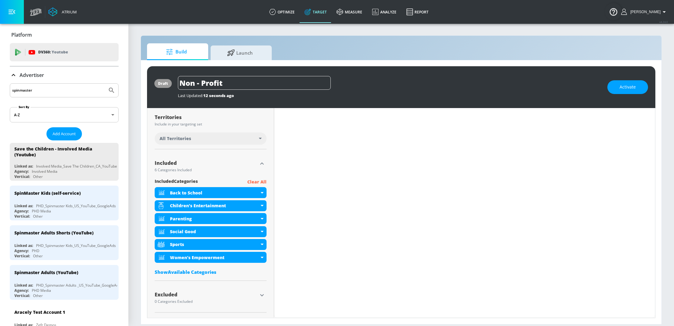
scroll to position [157, 0]
click at [260, 291] on div at bounding box center [261, 295] width 9 height 9
click at [262, 294] on icon "button" at bounding box center [261, 295] width 7 height 7
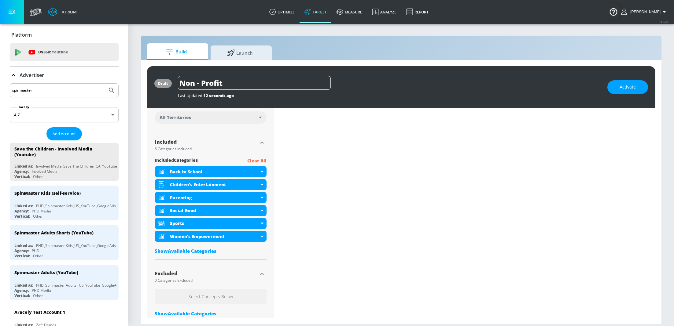
scroll to position [213, 0]
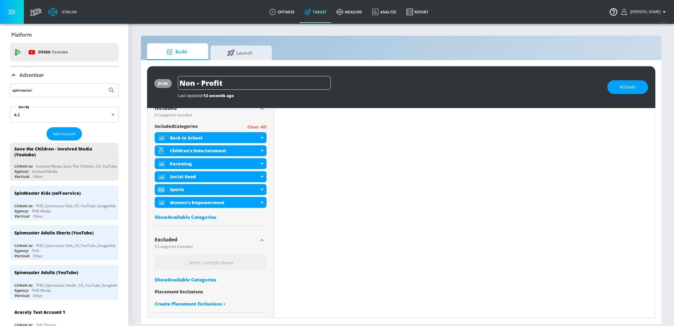
click at [191, 280] on div "Show Available Categories" at bounding box center [211, 280] width 112 height 6
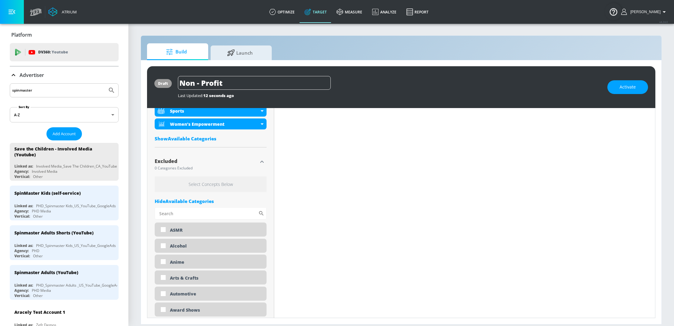
scroll to position [289, 0]
click at [211, 216] on input "Sort By" at bounding box center [207, 213] width 104 height 12
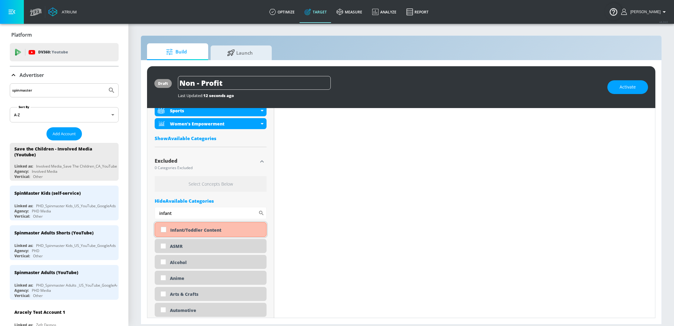
type input "infant"
click at [165, 232] on input "checkbox" at bounding box center [163, 229] width 11 height 11
checkbox input "true"
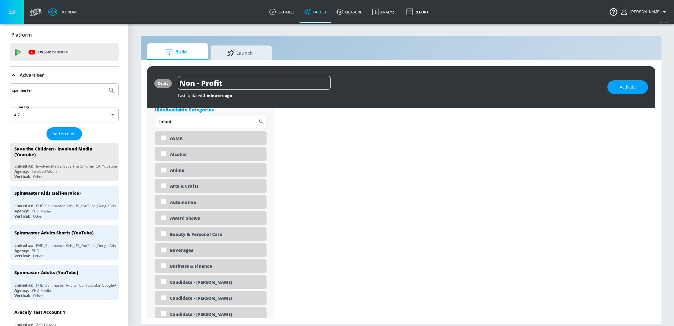
scroll to position [385, 0]
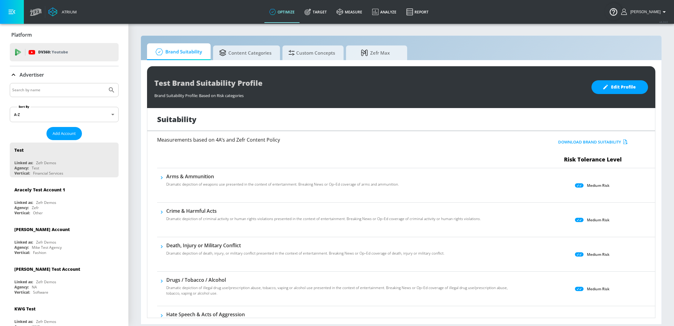
click at [31, 93] on input "Search by name" at bounding box center [58, 90] width 93 height 8
type input "grace foods"
click at [105, 83] on button "Submit Search" at bounding box center [111, 89] width 13 height 13
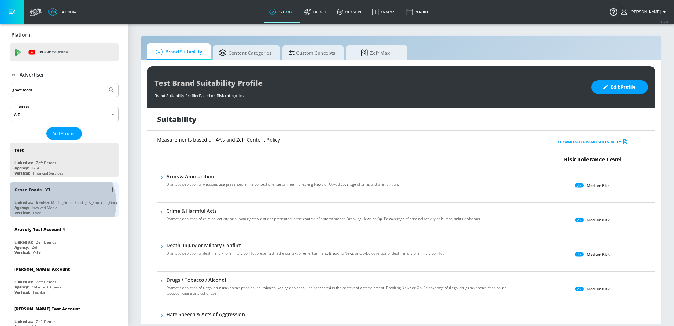
click at [57, 203] on div "Involved Media_Grace Foods_CA_YouTube_GoogleAds" at bounding box center [82, 202] width 92 height 5
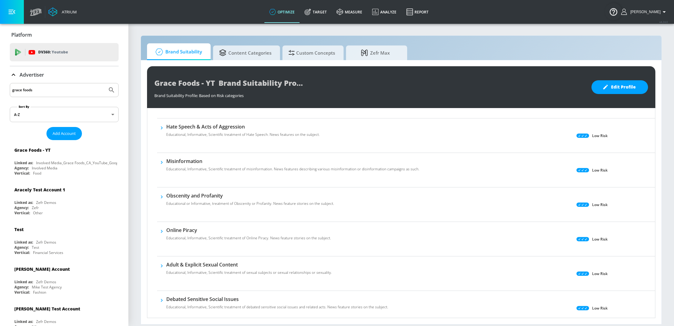
scroll to position [427, 0]
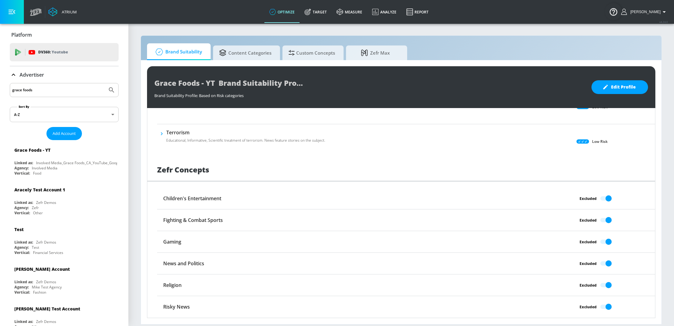
click at [41, 92] on input "grace foods" at bounding box center [58, 90] width 93 height 8
drag, startPoint x: 320, startPoint y: 8, endPoint x: 280, endPoint y: 50, distance: 58.2
click at [320, 8] on link "Target" at bounding box center [315, 12] width 32 height 22
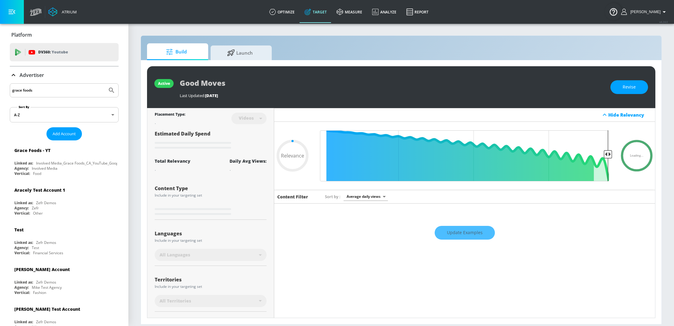
type input "0.6"
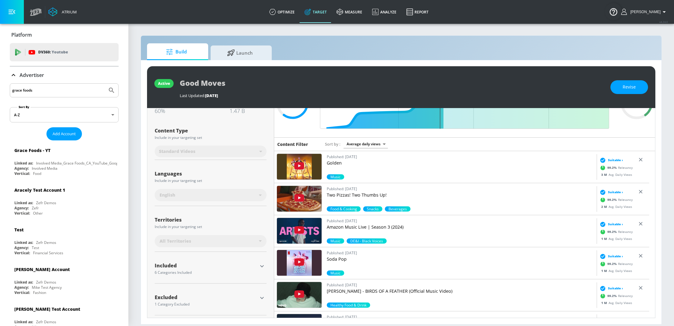
scroll to position [56, 0]
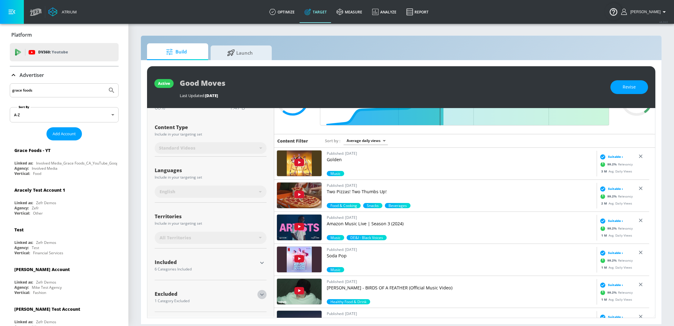
click at [262, 295] on icon "button" at bounding box center [261, 294] width 7 height 7
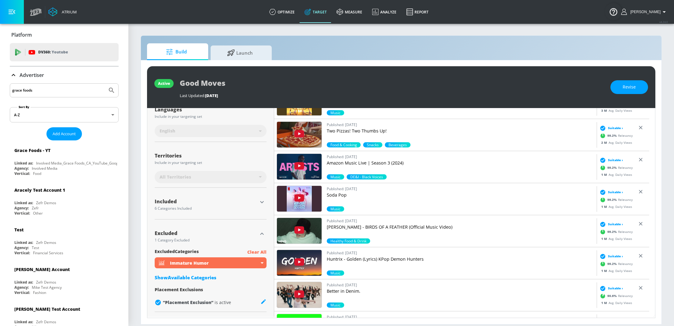
scroll to position [118, 0]
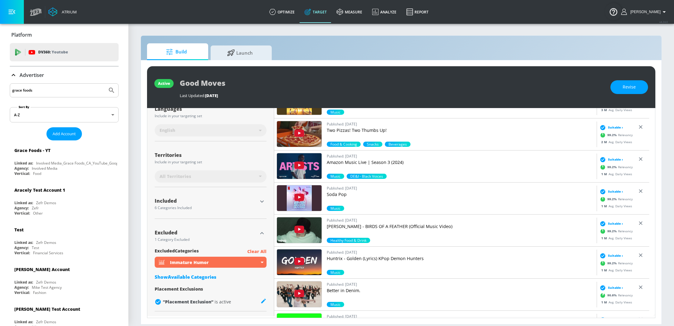
click at [263, 232] on icon "button" at bounding box center [261, 233] width 7 height 7
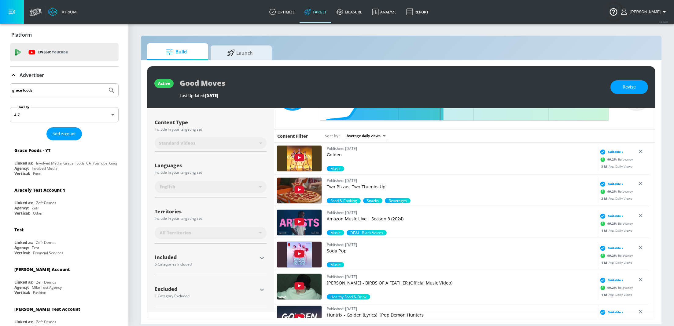
scroll to position [56, 0]
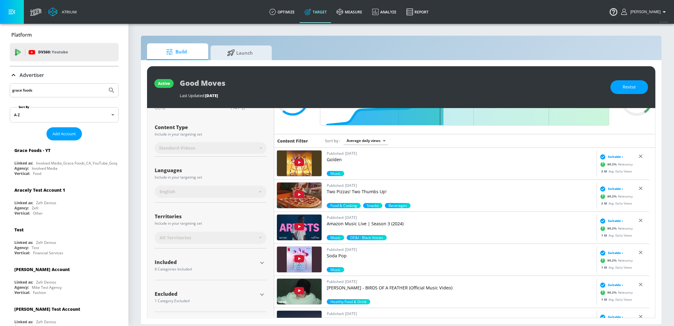
click at [262, 262] on icon "button" at bounding box center [261, 262] width 7 height 7
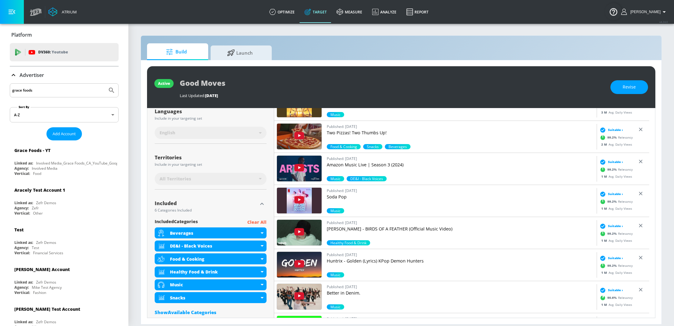
scroll to position [124, 0]
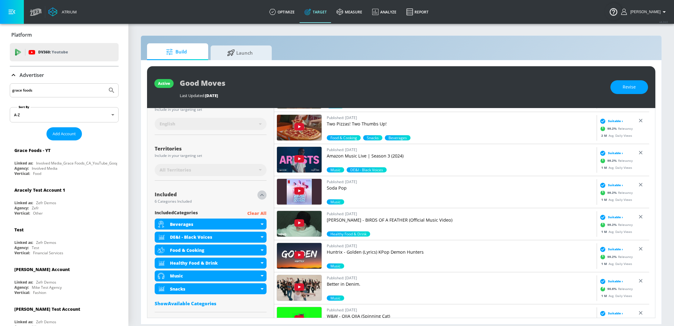
click at [262, 196] on icon "button" at bounding box center [261, 195] width 7 height 7
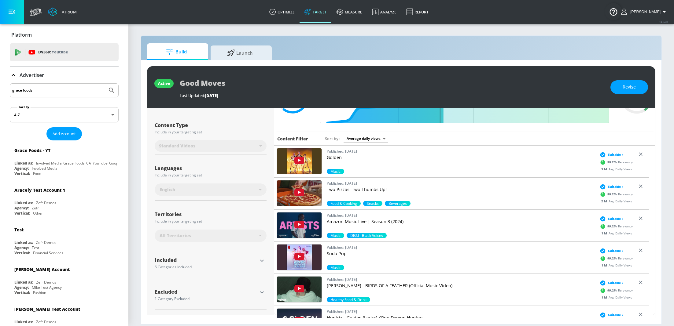
scroll to position [56, 0]
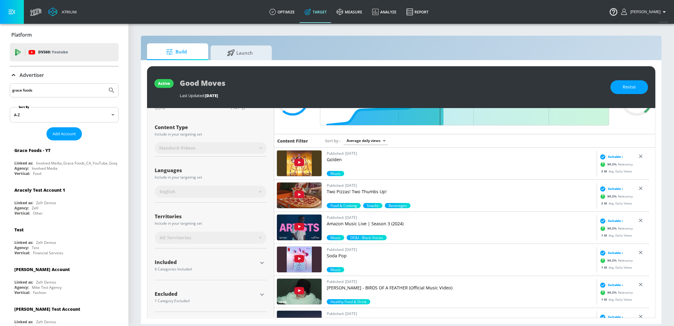
click at [45, 95] on div "grace foods" at bounding box center [64, 90] width 109 height 14
click at [45, 92] on input "grace foods" at bounding box center [58, 90] width 93 height 8
type input "save the children"
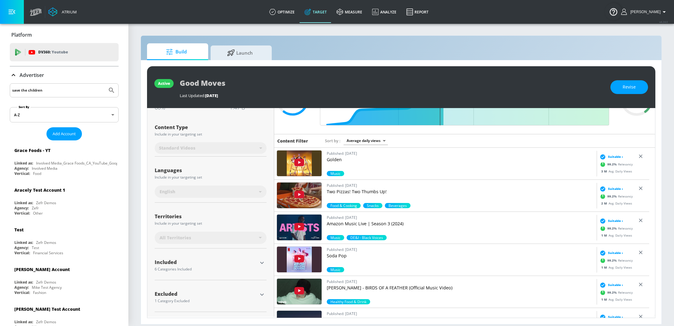
click at [105, 84] on button "Submit Search" at bounding box center [111, 90] width 13 height 13
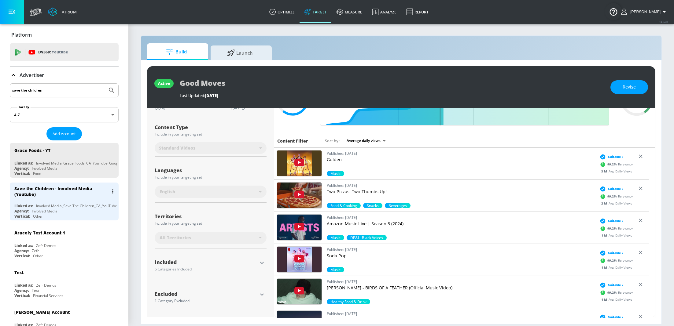
click at [61, 202] on div "Save the Children - Involved Media (Youtube) Linked as: Involved Media_Save The…" at bounding box center [64, 202] width 109 height 38
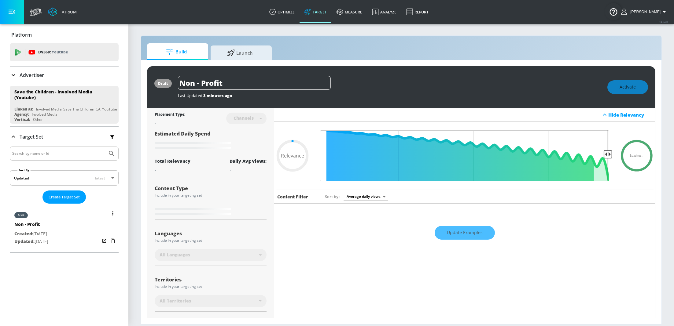
click at [48, 228] on div "Non - Profit" at bounding box center [31, 226] width 34 height 9
type input "0.6"
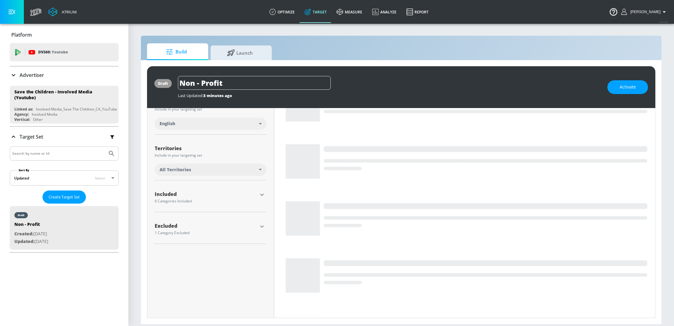
scroll to position [143, 0]
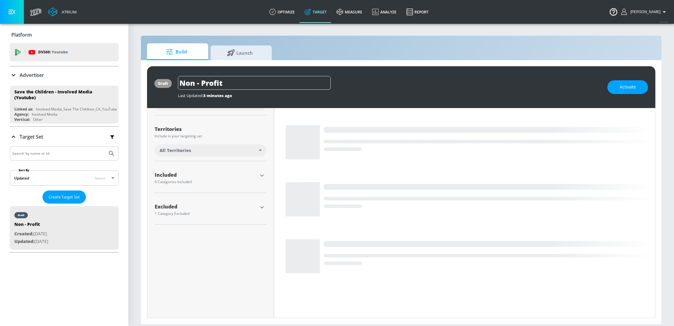
click at [259, 180] on button "button" at bounding box center [261, 175] width 9 height 9
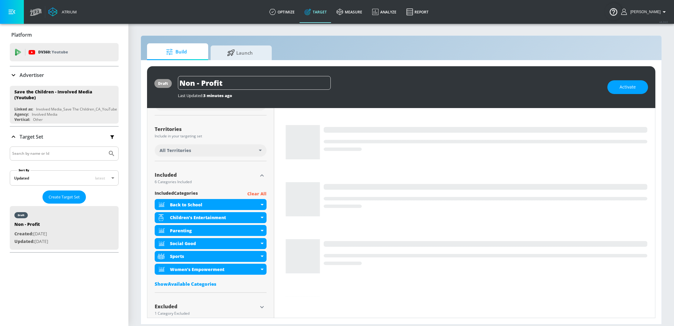
click at [258, 308] on icon "button" at bounding box center [261, 307] width 7 height 7
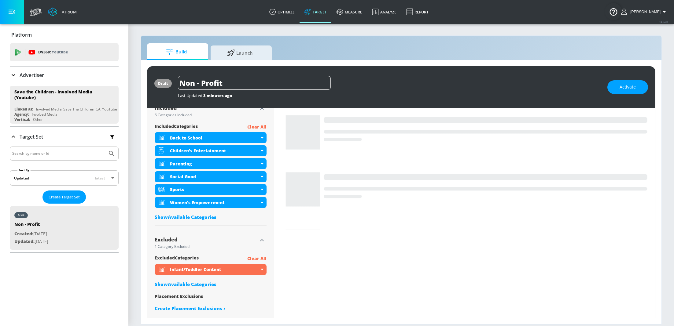
scroll to position [217, 0]
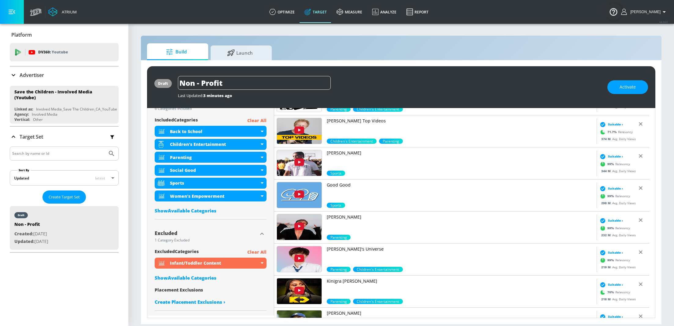
click at [200, 280] on div "Show Available Categories" at bounding box center [211, 278] width 112 height 6
click at [211, 293] on input "Sort By" at bounding box center [207, 290] width 104 height 12
type input "immature"
click at [164, 310] on input "checkbox" at bounding box center [163, 306] width 11 height 11
checkbox input "true"
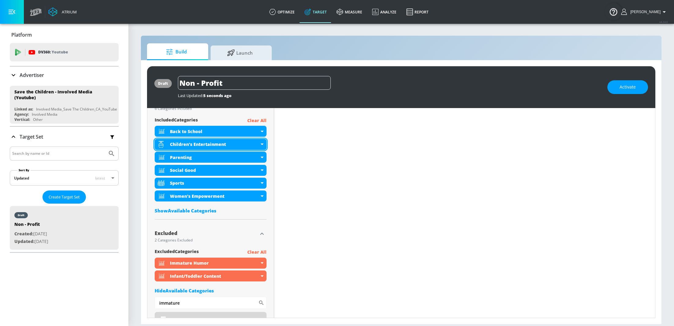
click at [261, 148] on div "Children's Entertainment" at bounding box center [211, 144] width 112 height 11
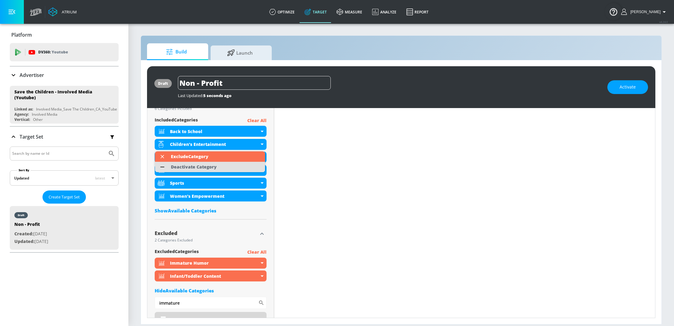
click at [193, 169] on div "Deactivate Category" at bounding box center [194, 167] width 46 height 4
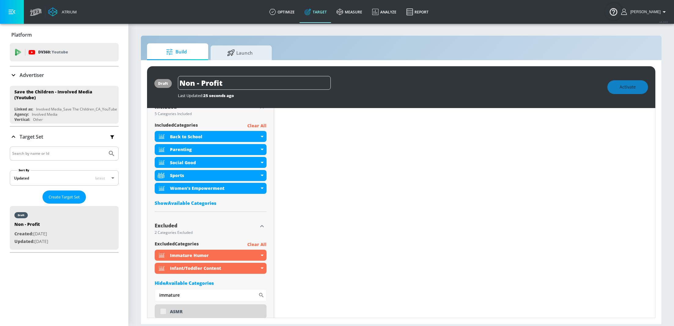
scroll to position [222, 0]
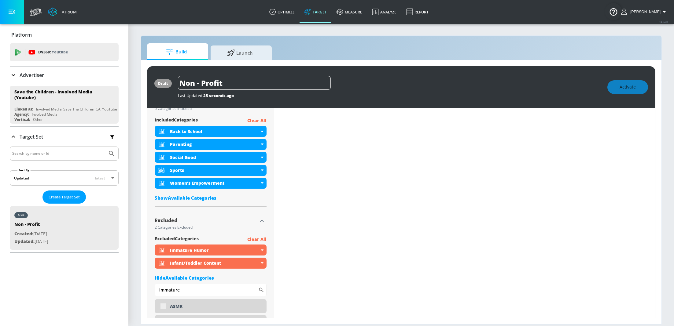
click at [189, 199] on div "Show Available Categories" at bounding box center [211, 198] width 112 height 6
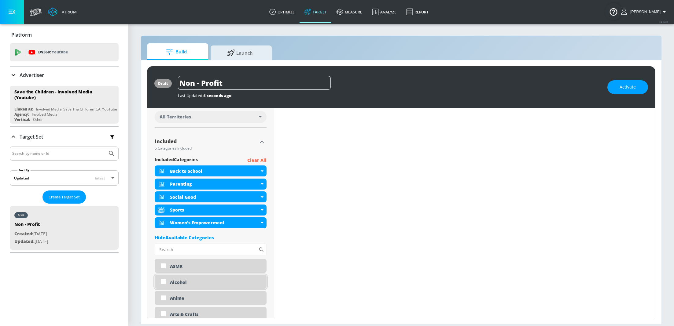
scroll to position [192, 0]
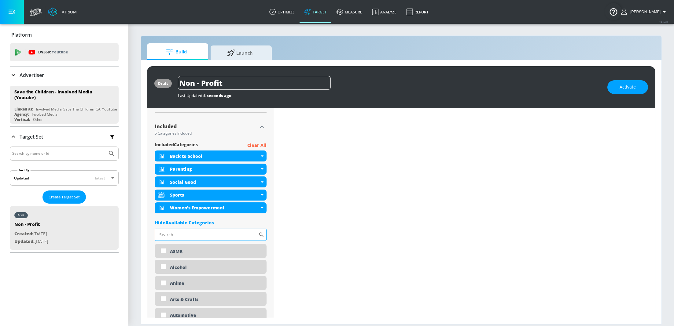
click at [214, 236] on input "Sort By" at bounding box center [207, 235] width 104 height 12
type input "tele"
click at [162, 252] on input "checkbox" at bounding box center [163, 251] width 11 height 11
checkbox input "true"
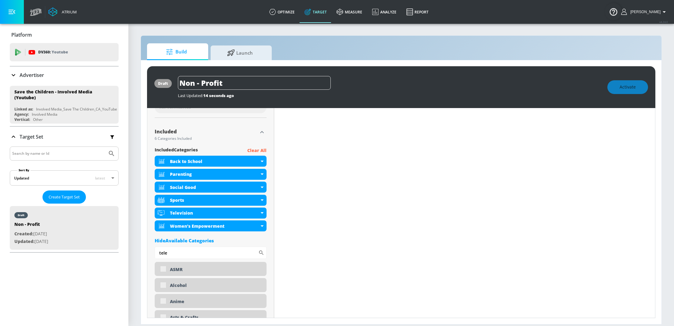
scroll to position [197, 0]
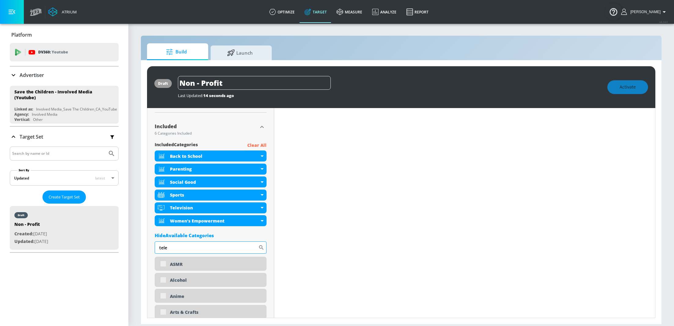
click at [179, 250] on input "tele" at bounding box center [207, 248] width 104 height 12
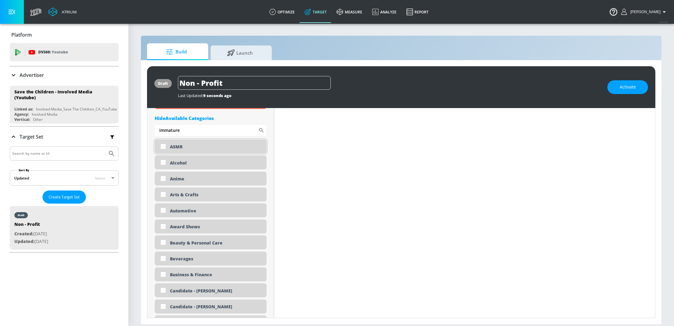
scroll to position [2017, 0]
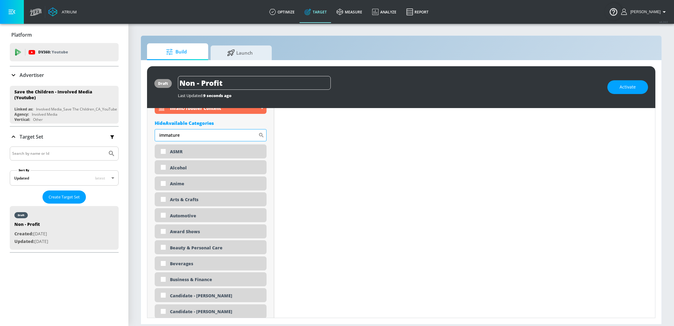
click at [192, 133] on input "immature" at bounding box center [207, 135] width 104 height 12
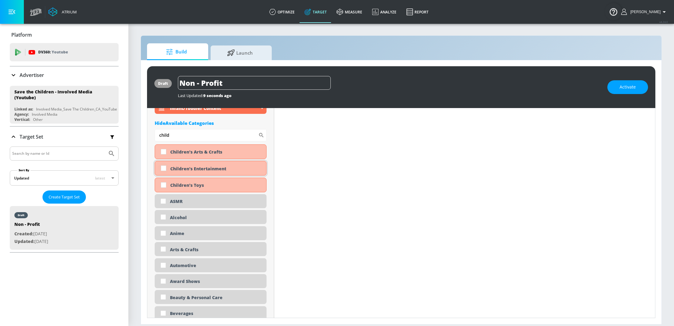
type input "child"
click at [165, 174] on input "checkbox" at bounding box center [163, 168] width 11 height 11
checkbox input "true"
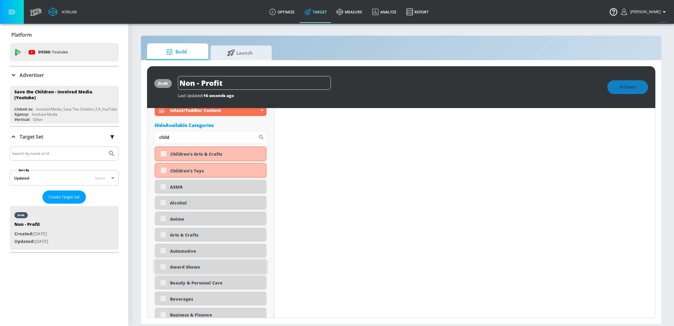
scroll to position [2006, 0]
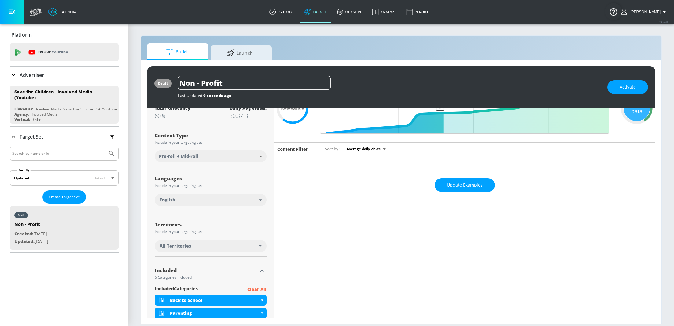
scroll to position [0, 0]
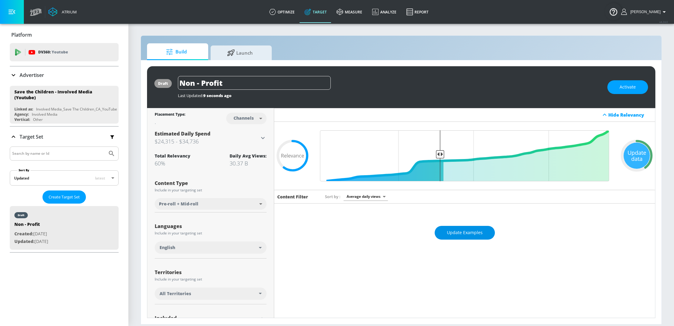
click at [481, 237] on button "Update Examples" at bounding box center [465, 233] width 60 height 14
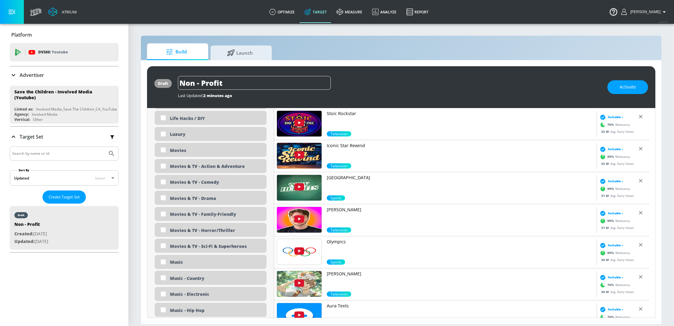
scroll to position [1361, 0]
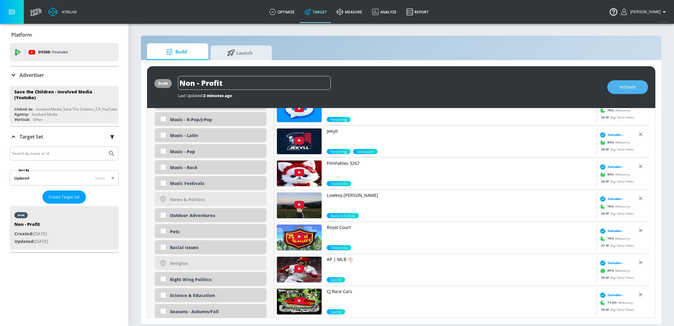
click at [630, 87] on span "Activate" at bounding box center [627, 87] width 16 height 8
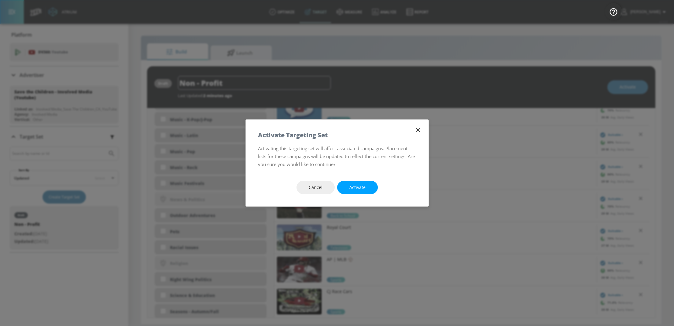
click at [367, 185] on button "Activate" at bounding box center [357, 188] width 41 height 14
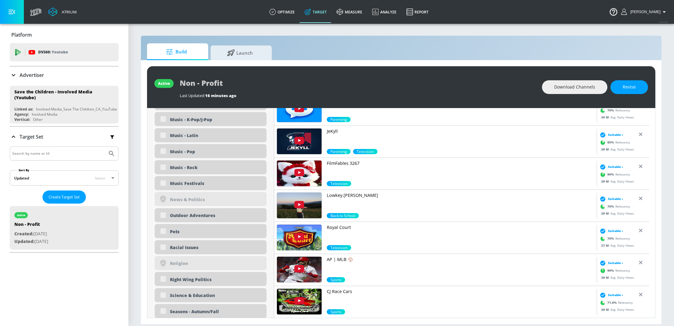
click at [37, 75] on p "Advertiser" at bounding box center [32, 75] width 24 height 7
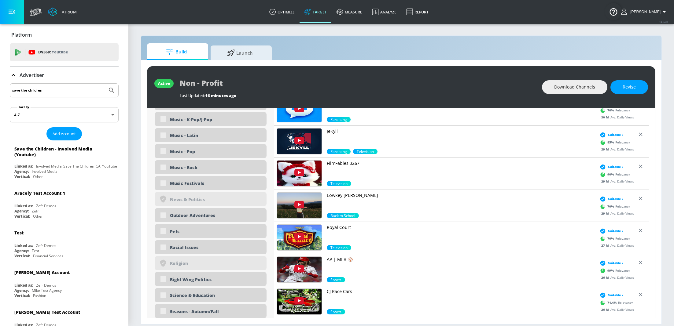
click at [74, 93] on input "save the children" at bounding box center [58, 90] width 93 height 8
type input "spinmaster"
click at [105, 84] on button "Submit Search" at bounding box center [111, 90] width 13 height 13
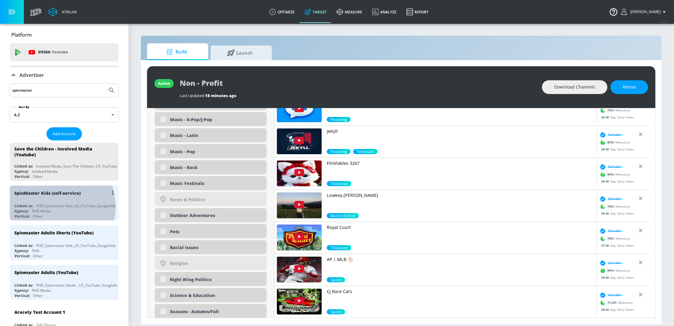
click at [49, 207] on div "PHD_Spinmaster Kids_US_YouTube_GoogleAds" at bounding box center [76, 206] width 80 height 5
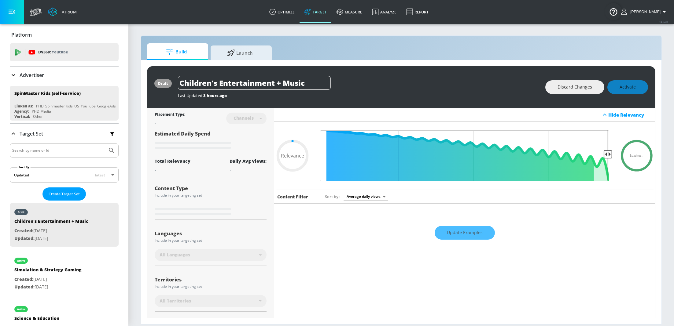
type input "0.05"
click at [292, 14] on link "optimize" at bounding box center [281, 12] width 35 height 22
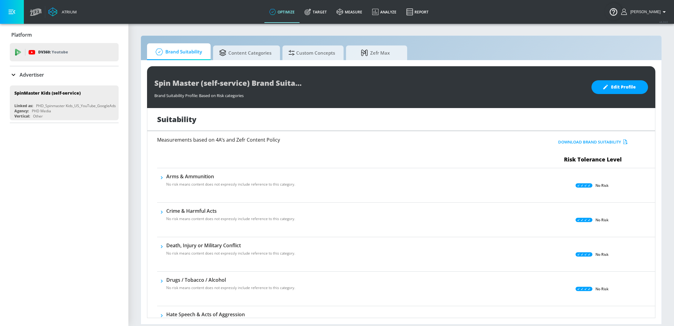
click at [307, 63] on div "Spin Master (self-service) Brand Suitability Profile Brand Suitability Profile:…" at bounding box center [401, 192] width 520 height 264
click at [303, 53] on span "Custom Concepts" at bounding box center [311, 52] width 46 height 15
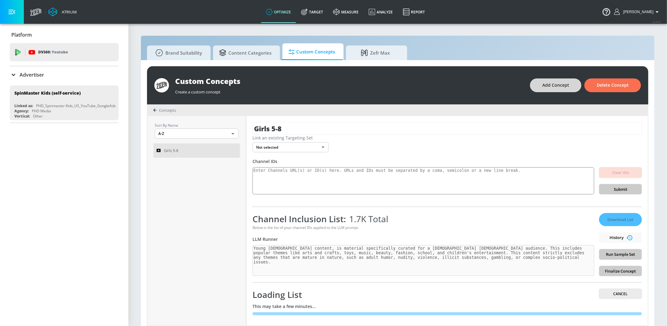
click at [566, 91] on button "Add Concept" at bounding box center [555, 86] width 51 height 14
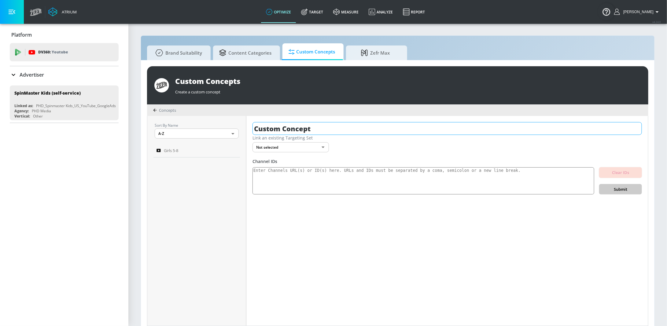
click at [317, 127] on input "Custom Concept" at bounding box center [446, 128] width 389 height 13
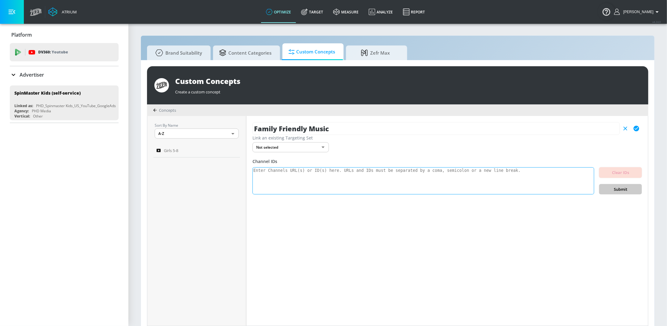
type input "Family Friendly Music"
click at [310, 174] on textarea at bounding box center [423, 181] width 342 height 28
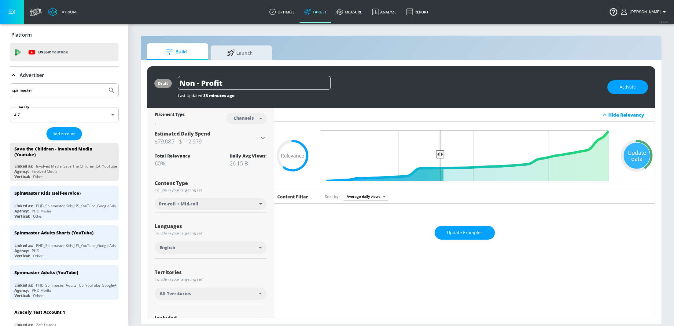
scroll to position [385, 0]
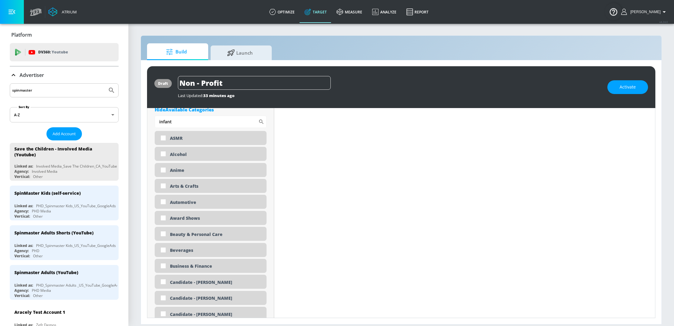
click at [46, 76] on div "Advertiser" at bounding box center [64, 75] width 109 height 7
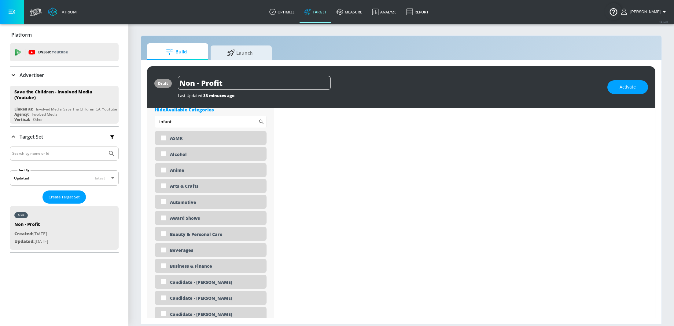
click at [45, 90] on input "spinmaster" at bounding box center [58, 90] width 93 height 8
click at [22, 74] on p "Advertiser" at bounding box center [32, 75] width 24 height 7
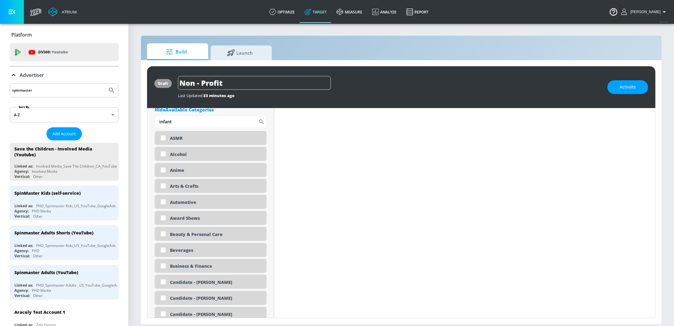
click at [44, 89] on input "spinmaster" at bounding box center [58, 90] width 93 height 8
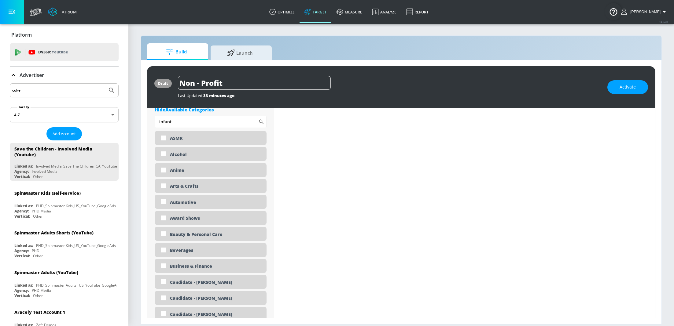
click at [105, 84] on button "Submit Search" at bounding box center [111, 90] width 13 height 13
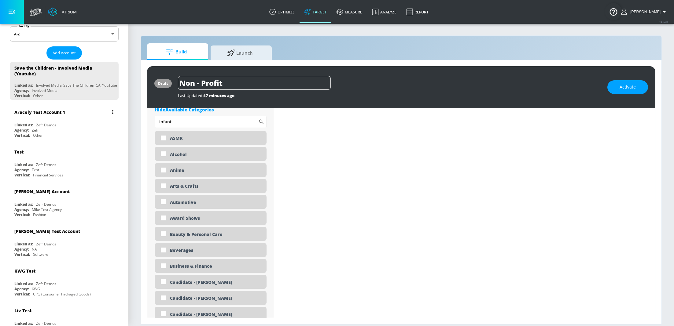
scroll to position [0, 0]
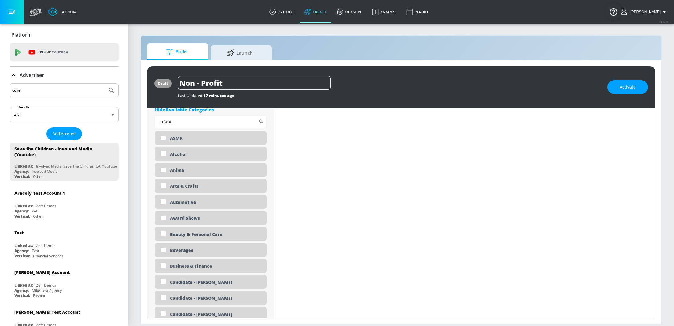
click at [35, 90] on input "coke" at bounding box center [58, 90] width 93 height 8
type input "coca cola"
click at [105, 84] on button "Submit Search" at bounding box center [111, 90] width 13 height 13
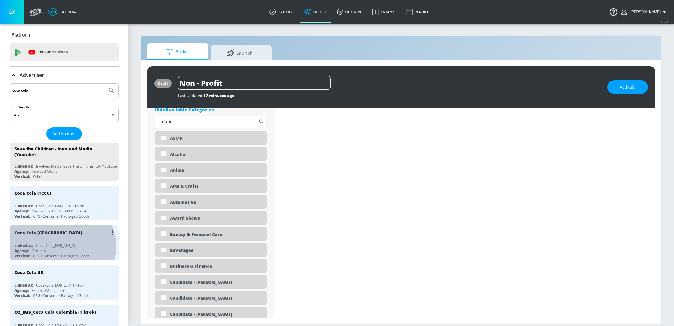
click at [61, 246] on div "Coca-Cola_EUR_ALB_Meta" at bounding box center [58, 245] width 45 height 5
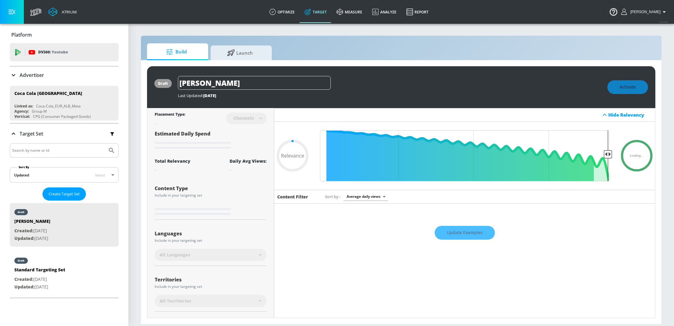
type input "0.6"
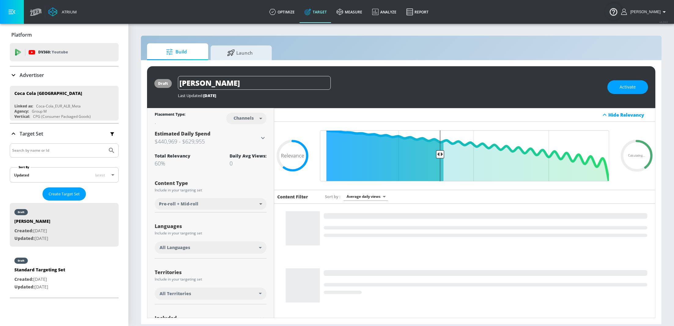
click at [28, 76] on p "Advertiser" at bounding box center [32, 75] width 24 height 7
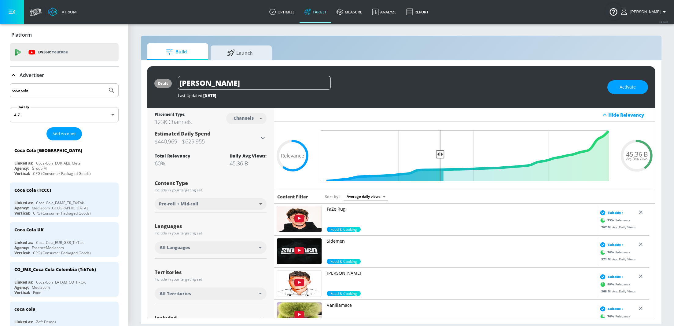
click at [59, 90] on input "coca cola" at bounding box center [58, 90] width 93 height 8
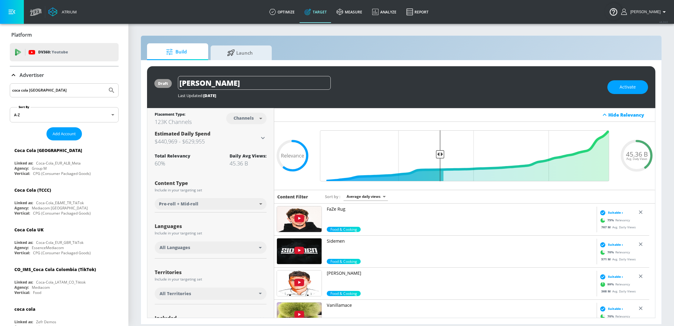
click at [105, 84] on button "Submit Search" at bounding box center [111, 90] width 13 height 13
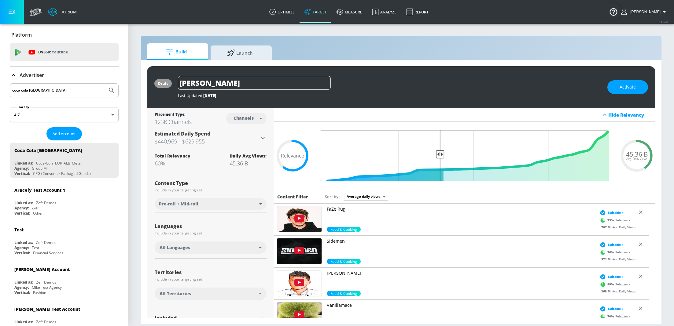
click at [47, 88] on input "coca cola italy" at bounding box center [58, 90] width 93 height 8
click at [47, 89] on input "coca cola italy" at bounding box center [58, 90] width 93 height 8
type input "coca cola"
click at [105, 84] on button "Submit Search" at bounding box center [111, 90] width 13 height 13
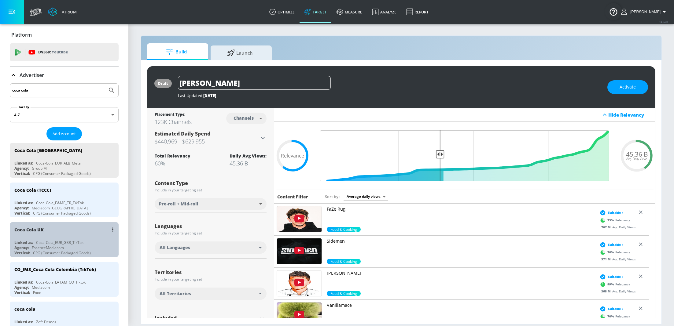
click at [72, 222] on div "Coca Cola UK" at bounding box center [65, 229] width 103 height 15
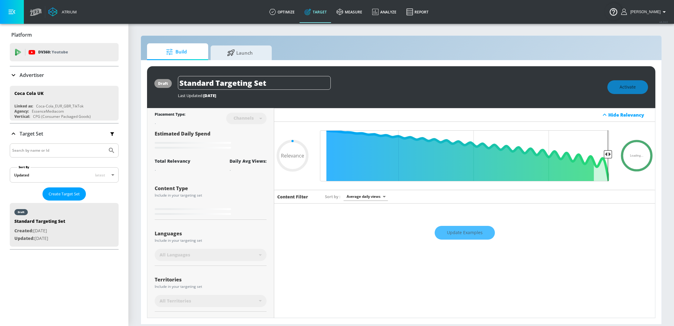
click at [28, 80] on div "Advertiser" at bounding box center [64, 75] width 109 height 17
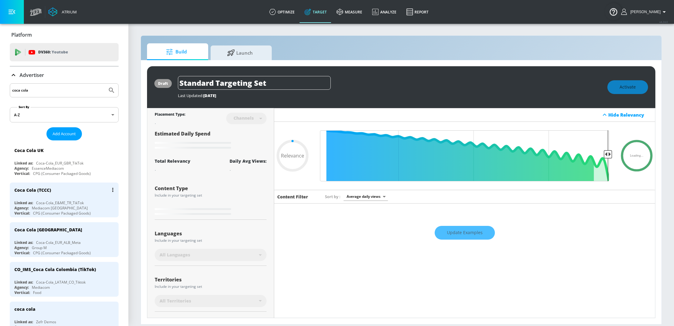
type input "0.49"
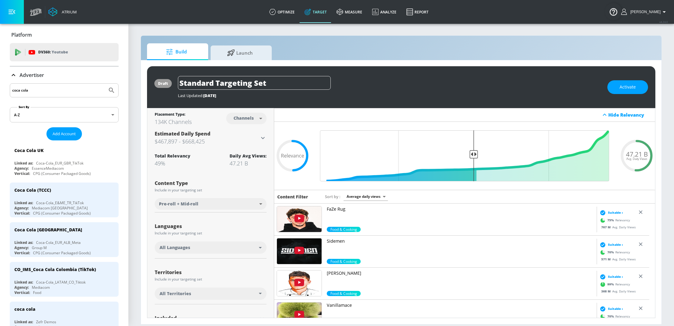
click at [33, 88] on input "coca cola" at bounding box center [58, 90] width 93 height 8
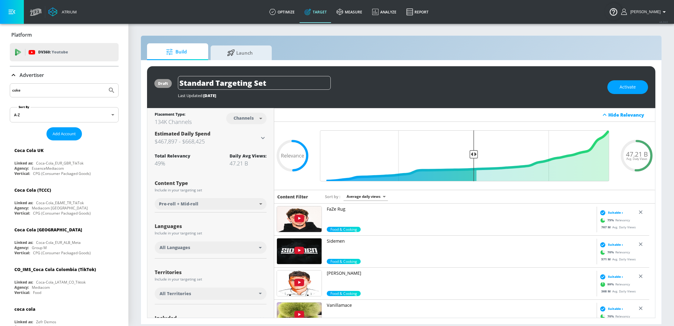
click at [105, 84] on button "Submit Search" at bounding box center [111, 90] width 13 height 13
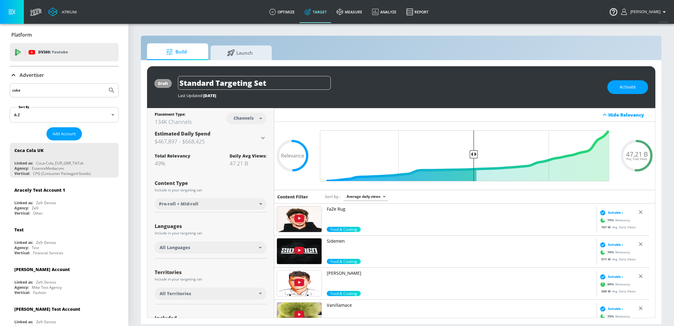
click at [32, 87] on input "coke" at bounding box center [58, 90] width 93 height 8
click at [35, 89] on input "coke" at bounding box center [58, 90] width 93 height 8
type input "coke zero"
click at [105, 84] on button "Submit Search" at bounding box center [111, 90] width 13 height 13
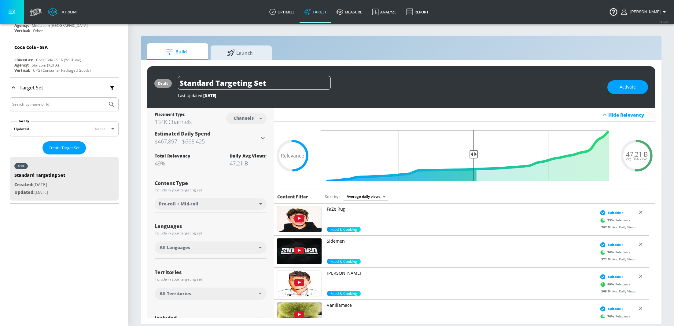
scroll to position [4430, 0]
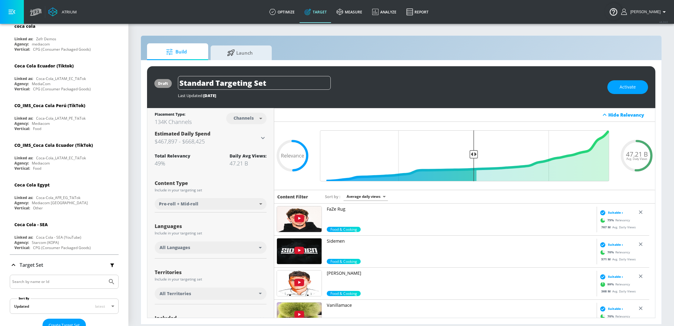
click at [11, 262] on icon at bounding box center [13, 265] width 7 height 7
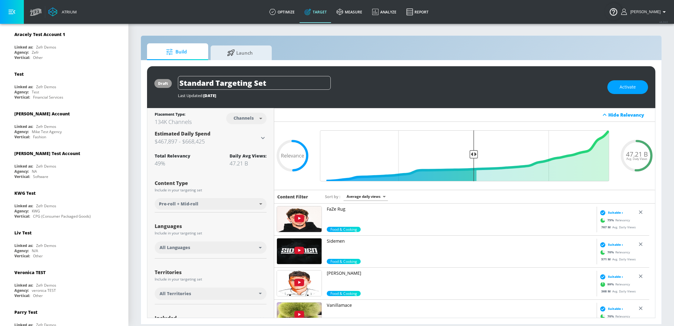
scroll to position [0, 0]
